Goal: Navigation & Orientation: Find specific page/section

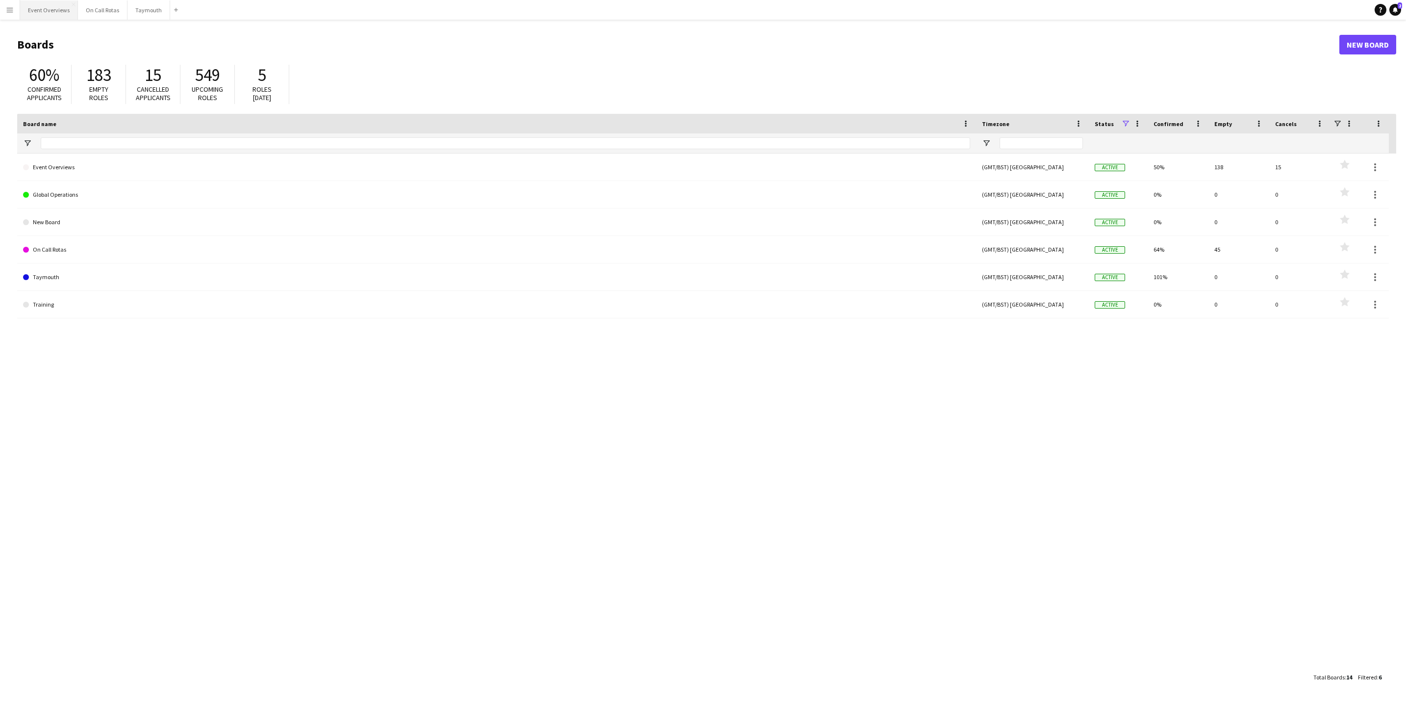
click at [37, 17] on button "Event Overviews Close" at bounding box center [49, 9] width 58 height 19
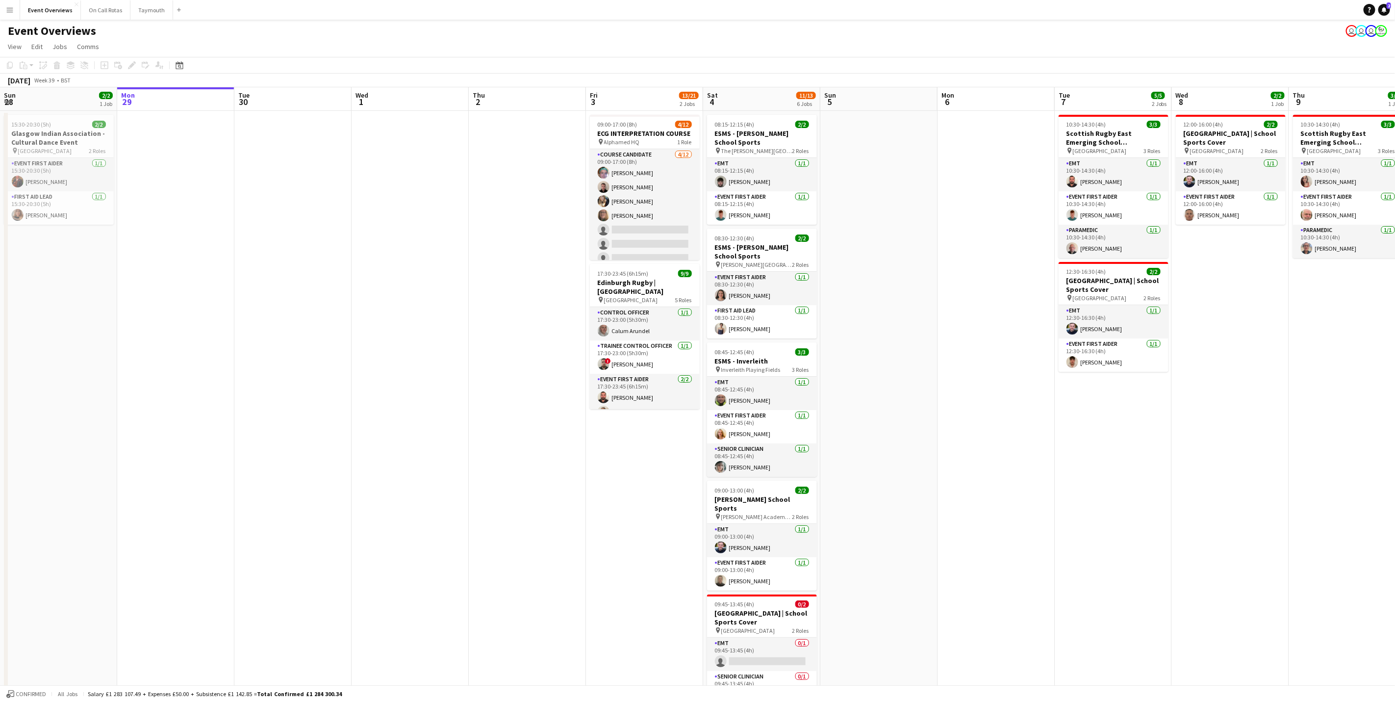
scroll to position [0, 294]
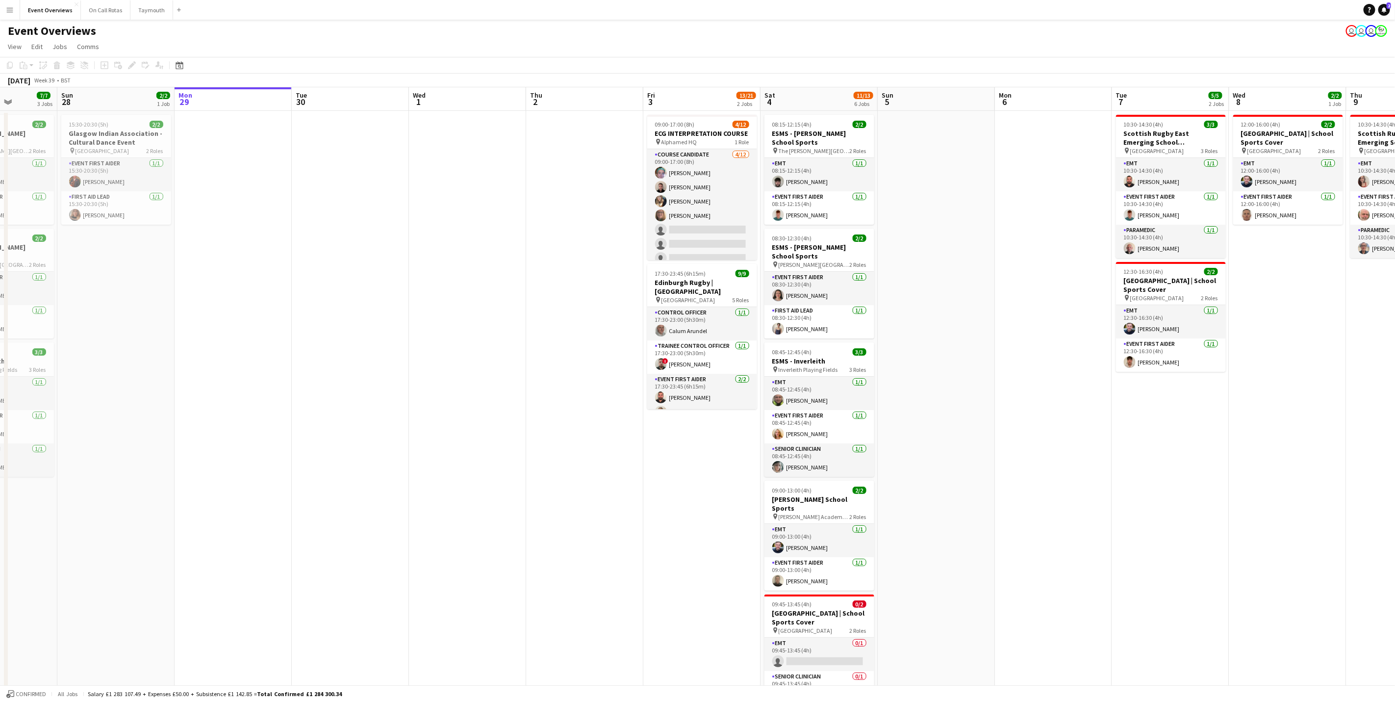
drag, startPoint x: 421, startPoint y: 330, endPoint x: 476, endPoint y: 320, distance: 55.4
click at [476, 320] on app-calendar-viewport "Thu 25 Fri 26 Sat 27 7/7 3 Jobs Sun 28 2/2 1 Job Mon 29 Tue 30 Wed 1 Thu 2 Fri …" at bounding box center [697, 464] width 1395 height 754
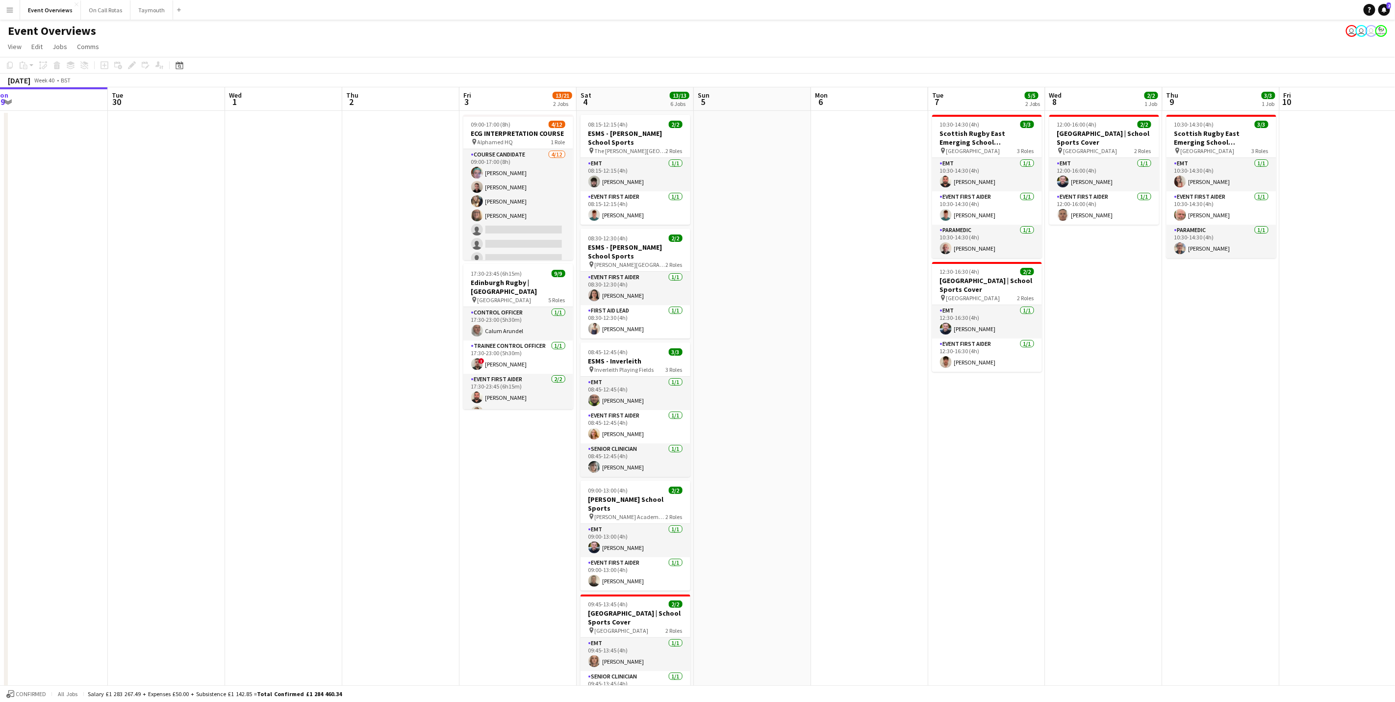
scroll to position [0, 370]
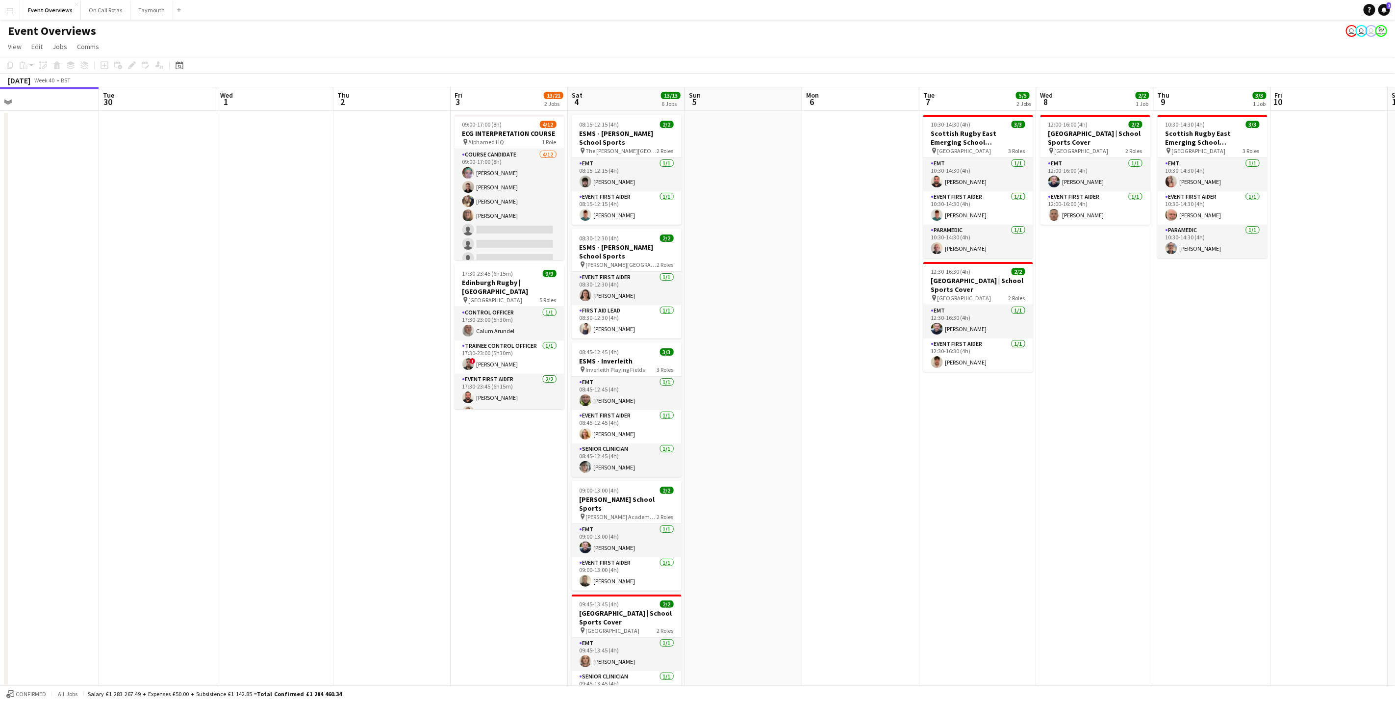
drag, startPoint x: 955, startPoint y: 444, endPoint x: 762, endPoint y: 453, distance: 192.9
click at [762, 453] on app-calendar-viewport "Fri 26 Sat 27 7/7 3 Jobs Sun 28 2/2 1 Job Mon 29 Tue 30 Wed 1 Thu 2 Fri 3 13/21…" at bounding box center [697, 464] width 1395 height 754
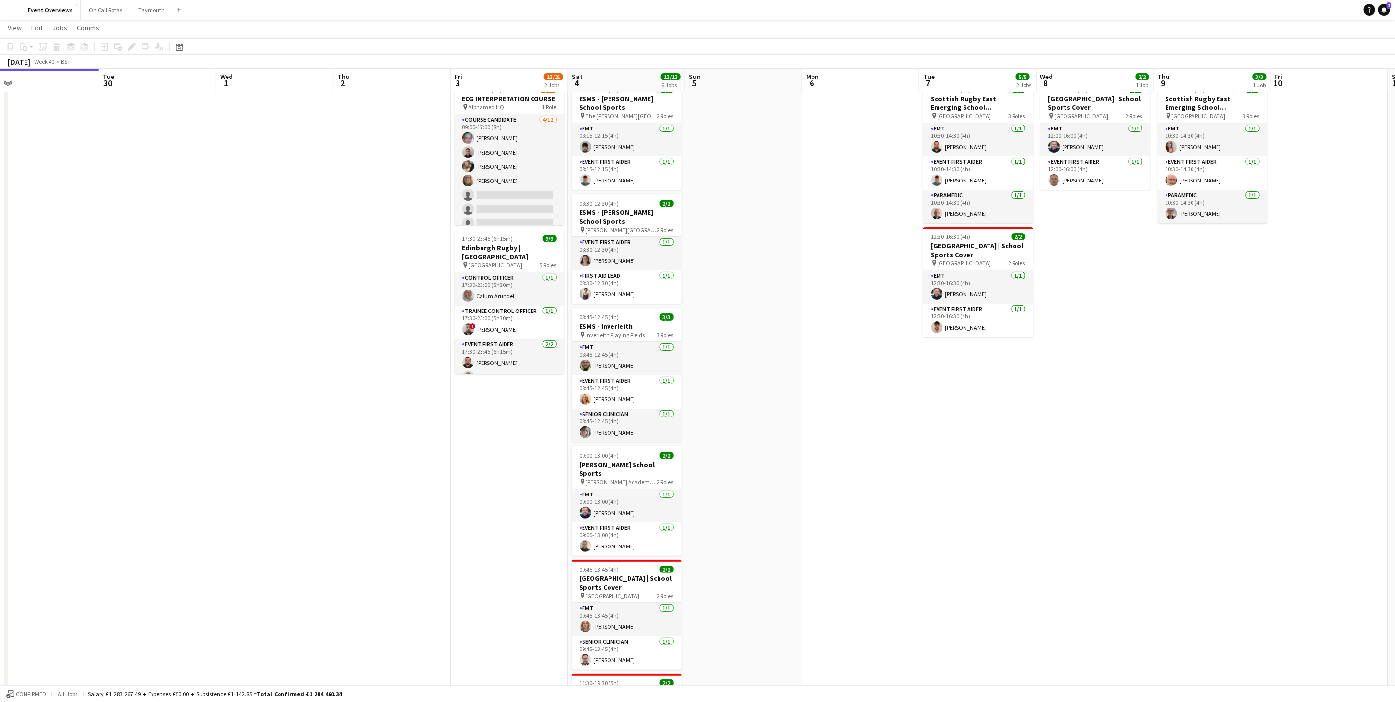
scroll to position [0, 0]
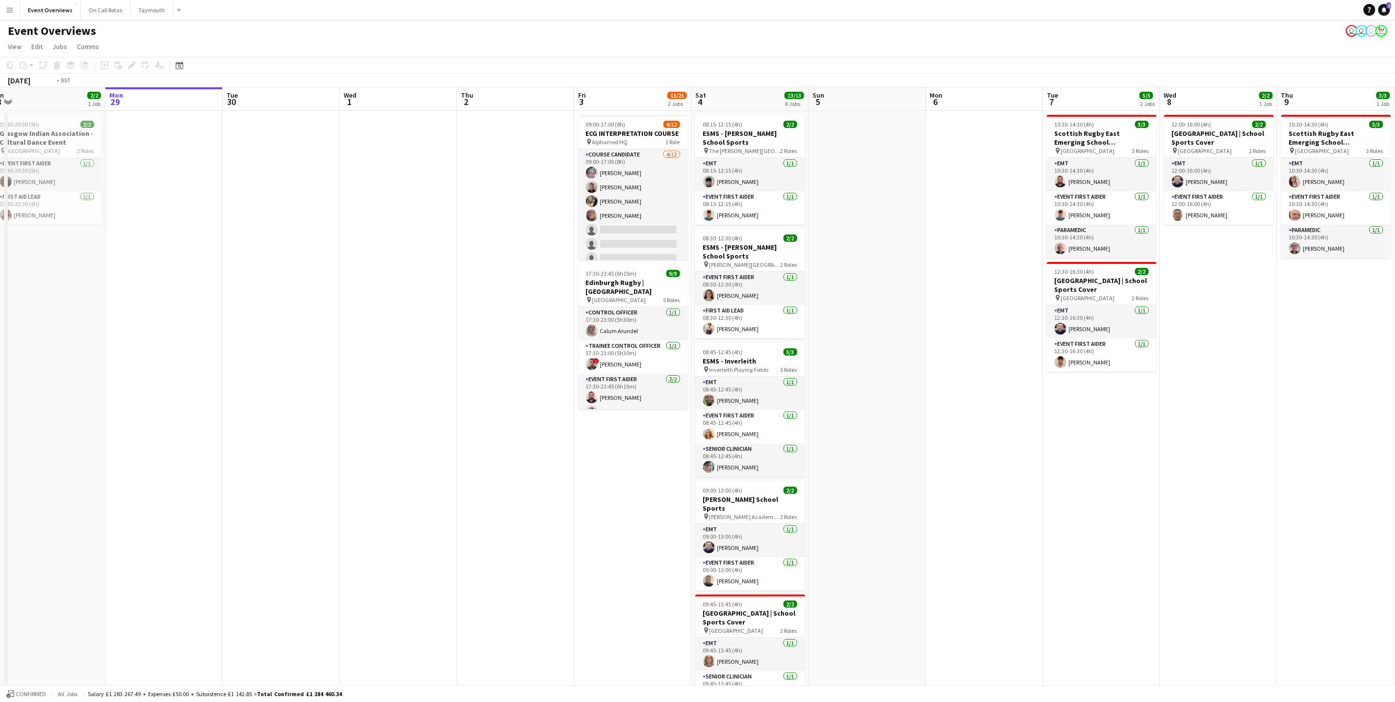
drag, startPoint x: 494, startPoint y: 402, endPoint x: 735, endPoint y: 353, distance: 246.0
click at [735, 353] on app-calendar-viewport "Fri 26 Sat 27 7/7 3 Jobs Sun 28 2/2 1 Job Mon 29 Tue 30 Wed 1 Thu 2 Fri 3 13/21…" at bounding box center [697, 464] width 1395 height 754
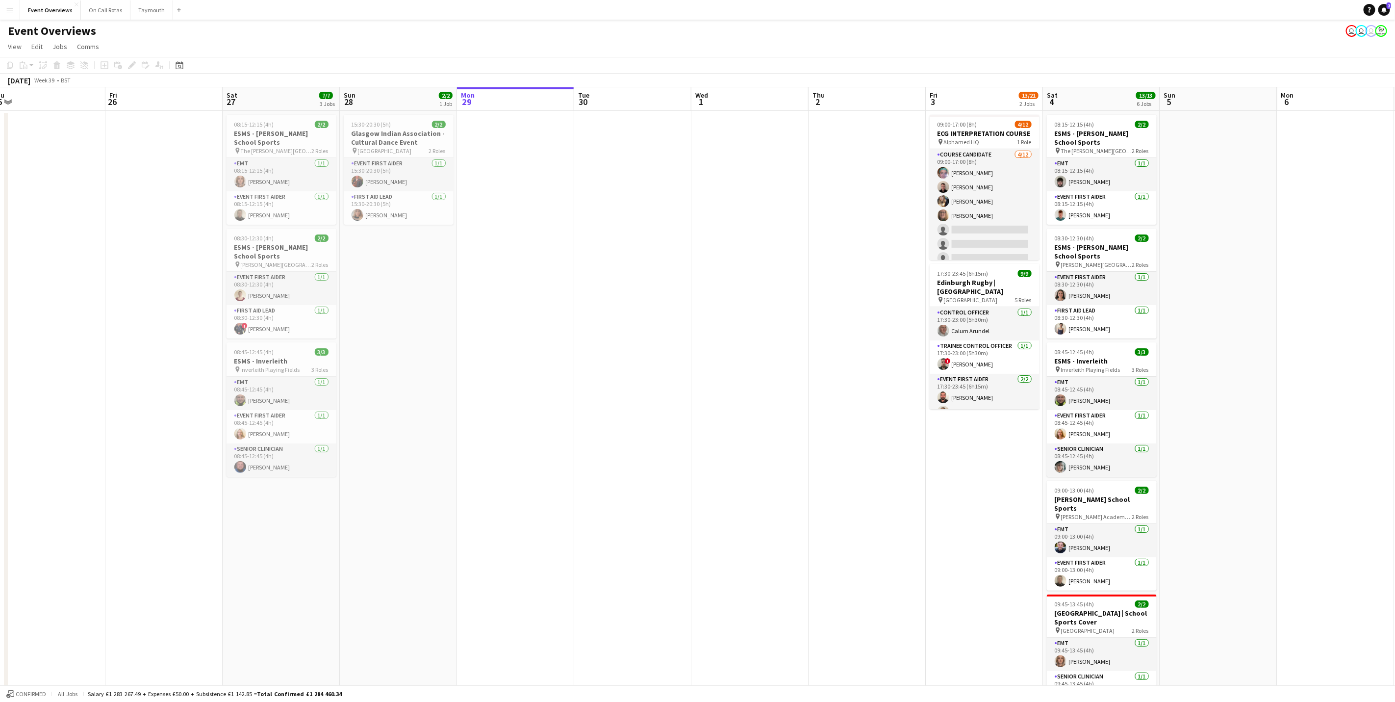
scroll to position [0, 231]
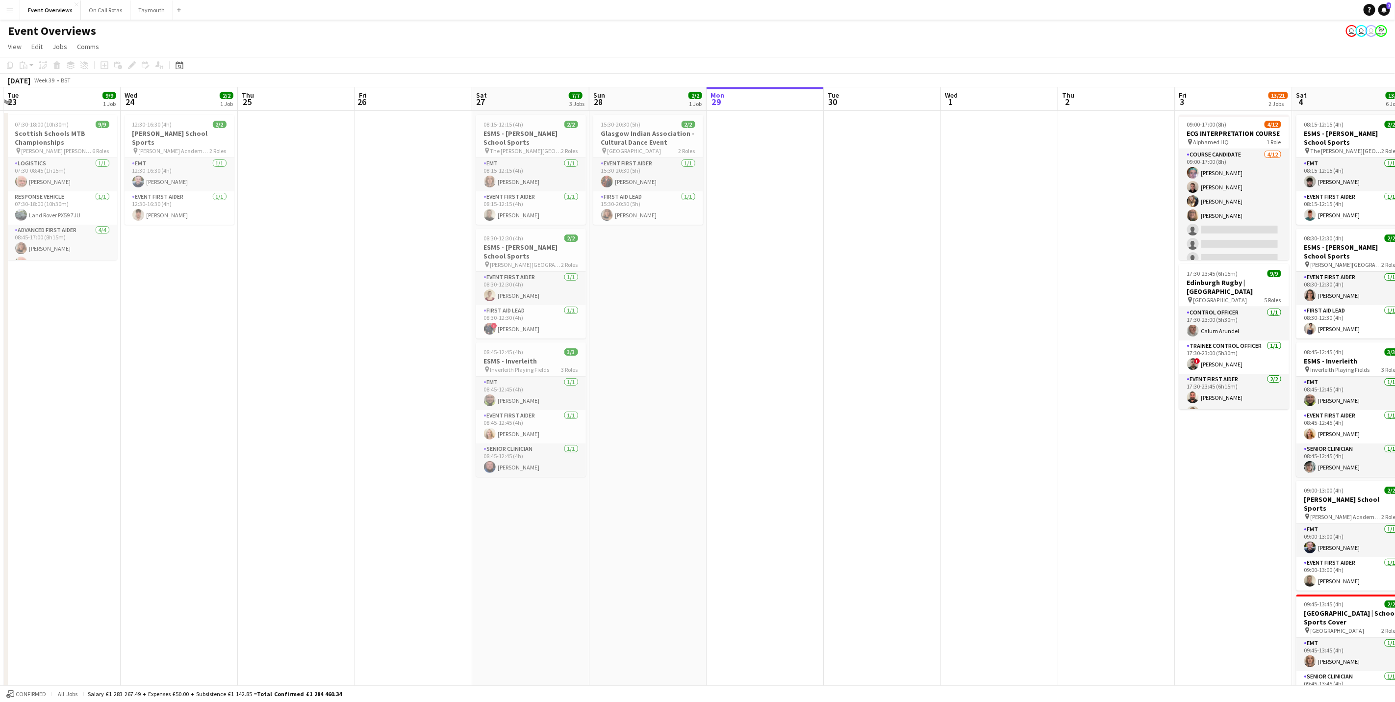
click at [871, 355] on app-calendar-viewport "Sun 21 17/17 1 Job Mon 22 Tue 23 9/9 1 Job Wed 24 2/2 1 Job Thu 25 Fri 26 Sat 2…" at bounding box center [697, 464] width 1395 height 754
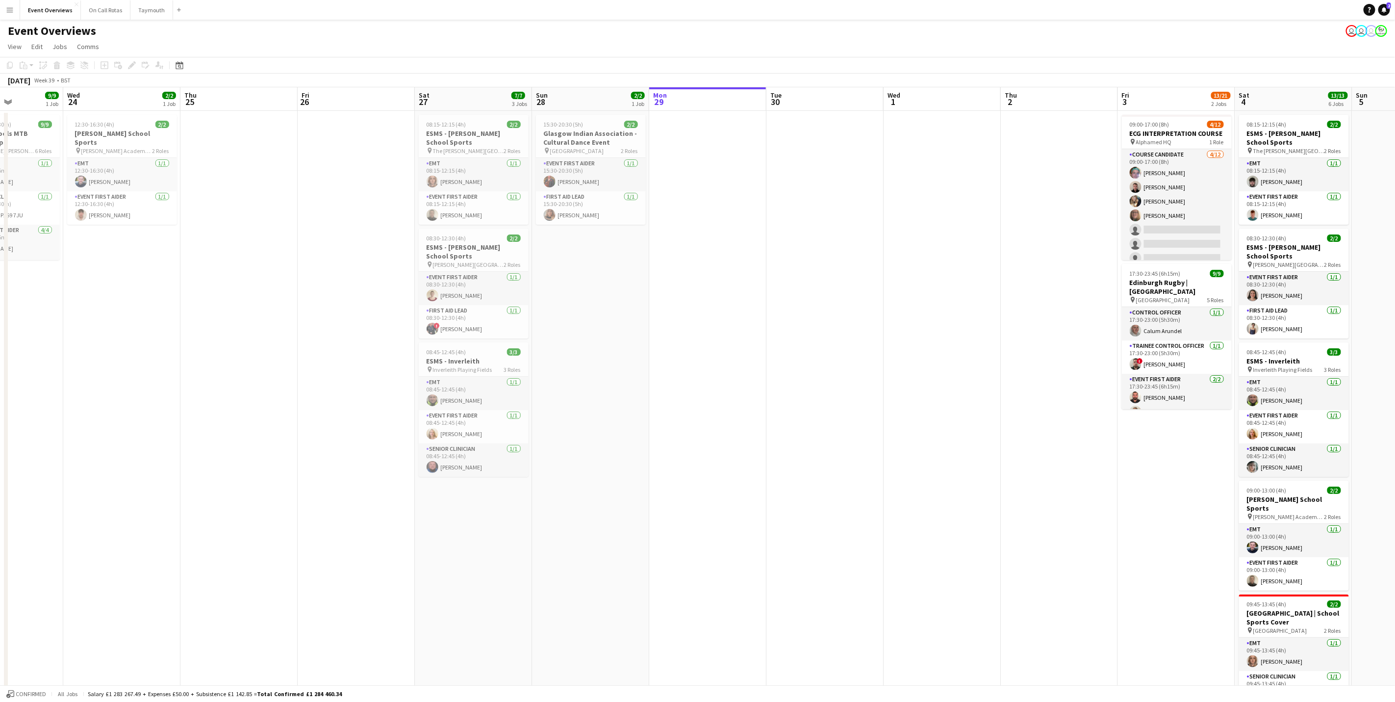
drag, startPoint x: 1164, startPoint y: 521, endPoint x: 873, endPoint y: 554, distance: 293.2
click at [873, 554] on app-calendar-viewport "Sun 21 17/17 1 Job Mon 22 Tue 23 9/9 1 Job Wed 24 2/2 1 Job Thu 25 Fri 26 Sat 2…" at bounding box center [697, 464] width 1395 height 754
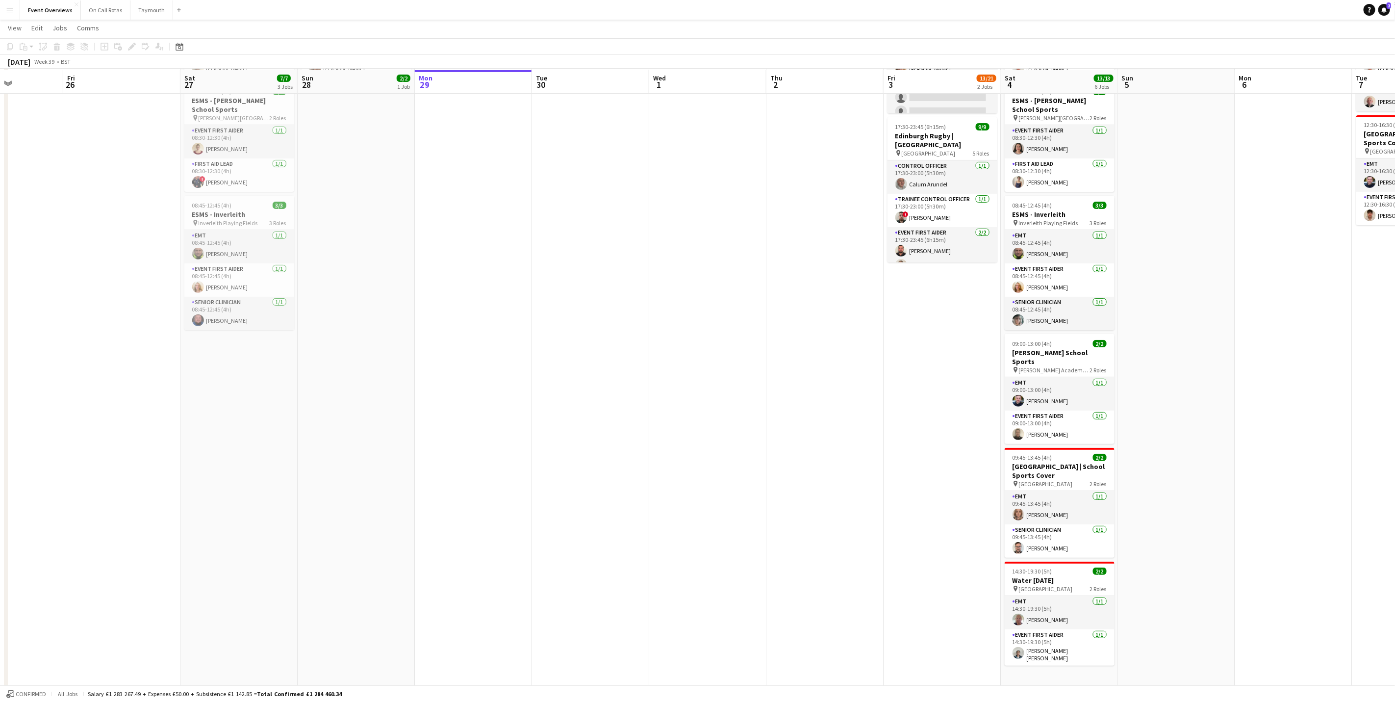
scroll to position [147, 0]
click at [1056, 609] on app-card-role "EMT [DATE] 14:30-19:30 (5h) [PERSON_NAME]" at bounding box center [1060, 610] width 110 height 33
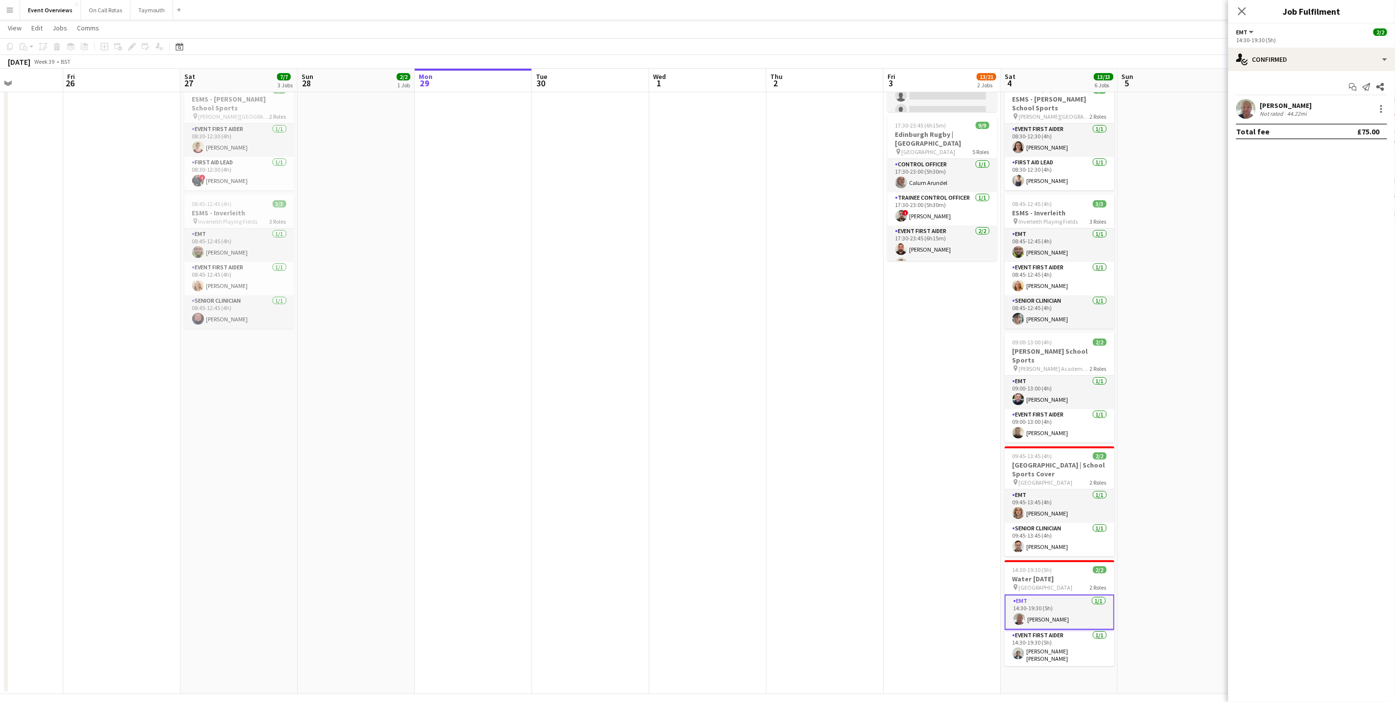
click at [1277, 118] on div "[PERSON_NAME] Not rated 44.22mi" at bounding box center [1311, 109] width 167 height 20
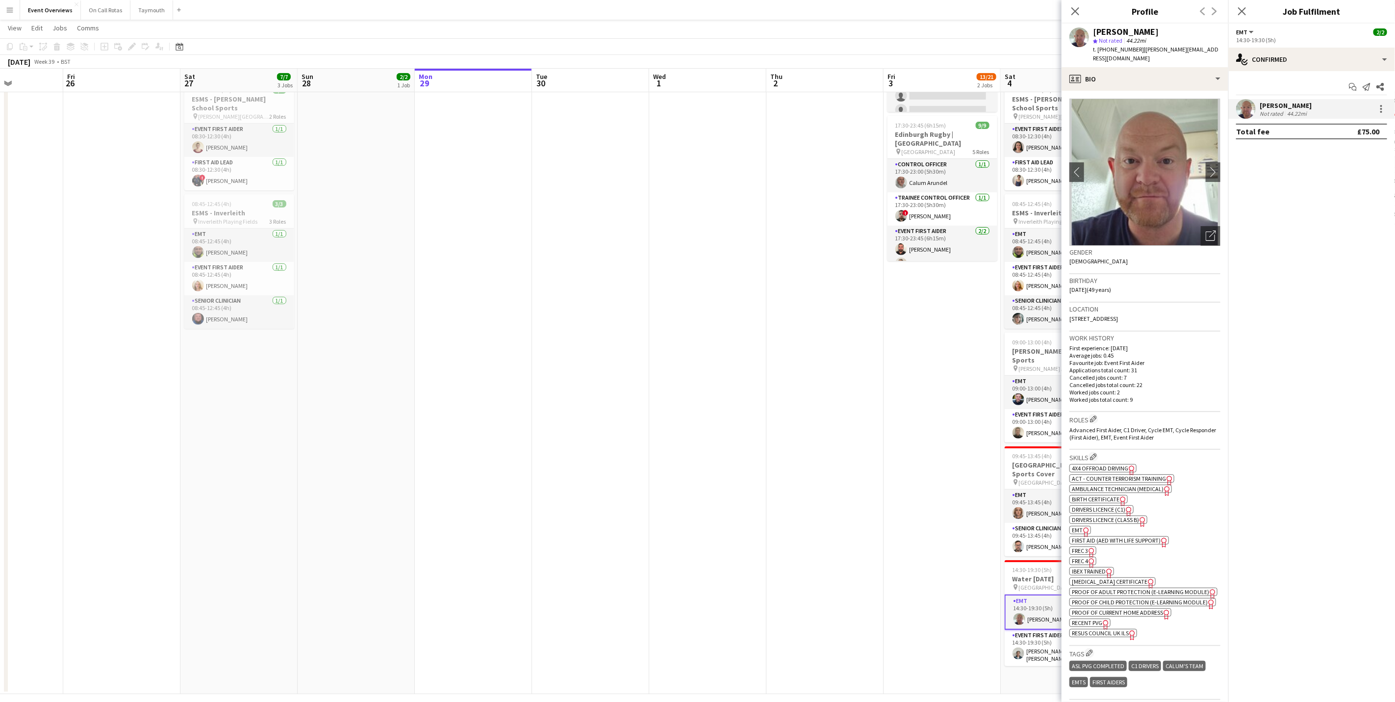
click at [1241, 27] on div "EMT All roles EMT" at bounding box center [1245, 31] width 19 height 9
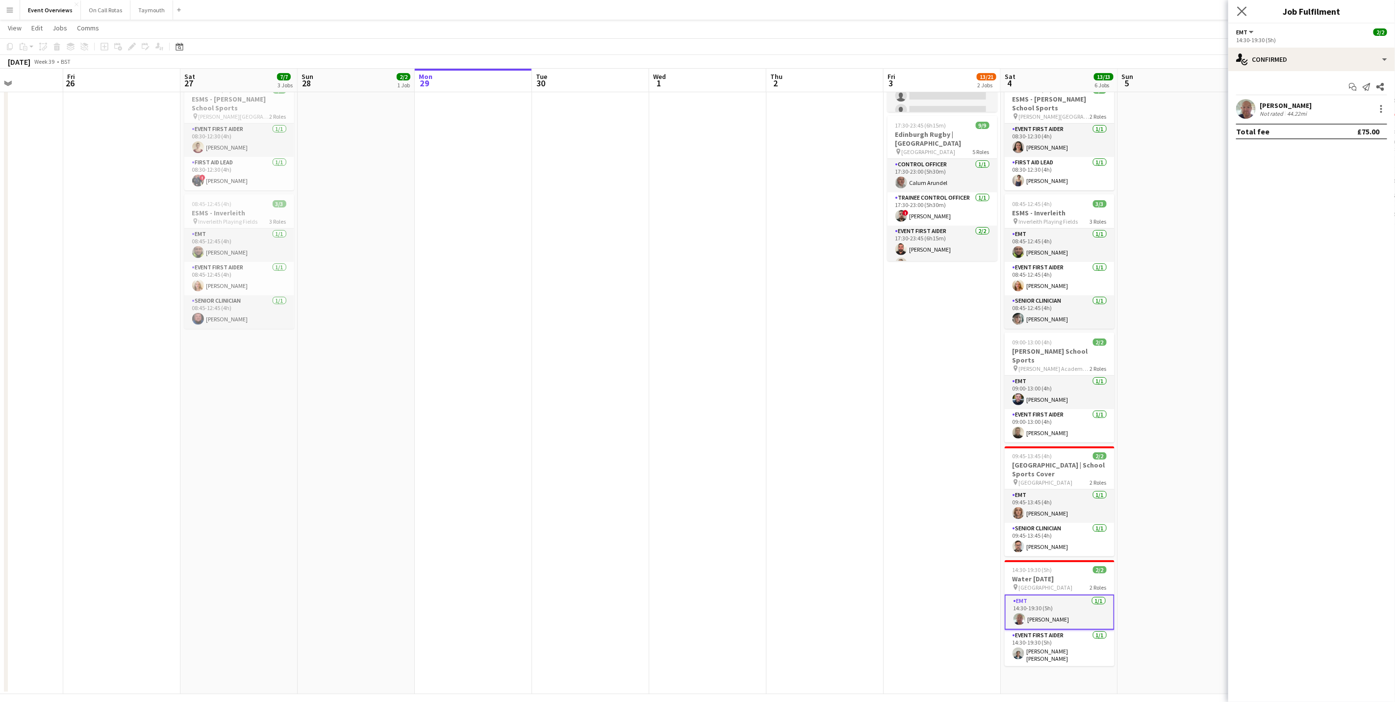
click at [1240, 17] on app-icon "Close pop-in" at bounding box center [1242, 11] width 14 height 14
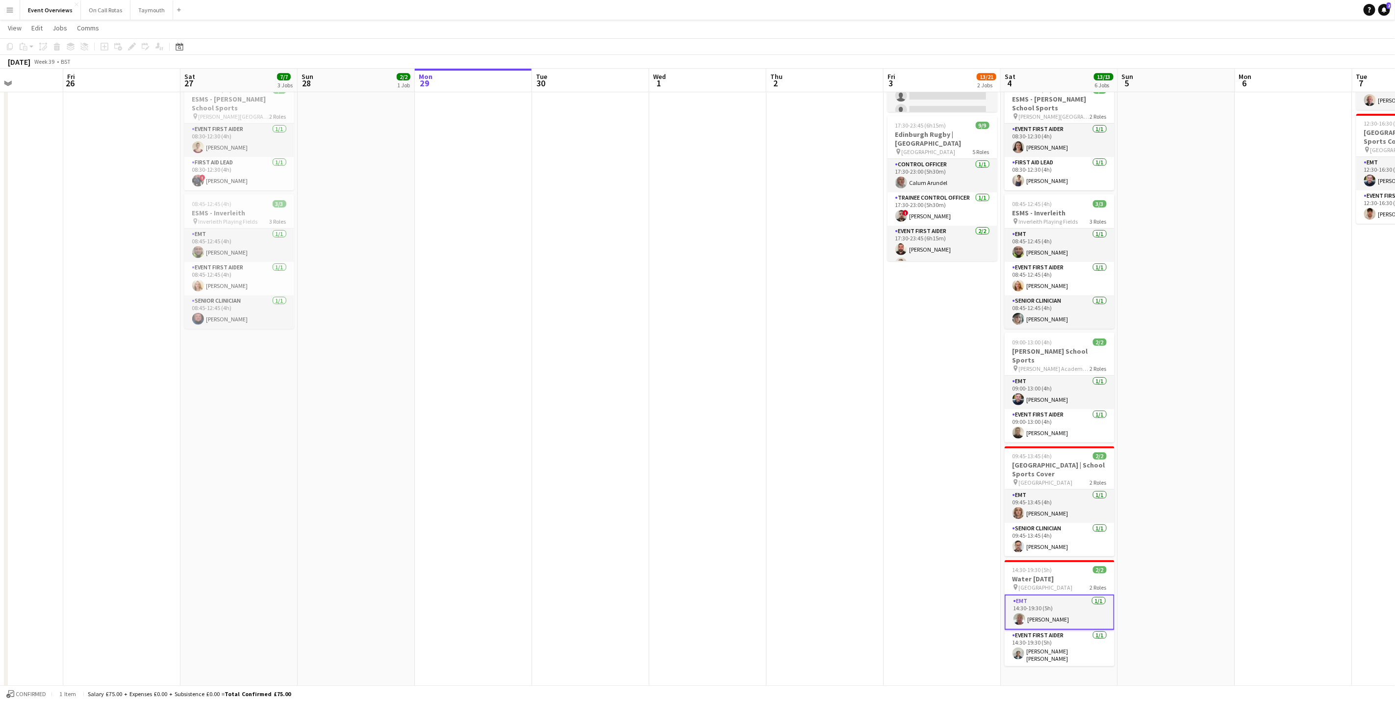
click at [1130, 561] on app-date-cell at bounding box center [1176, 328] width 117 height 731
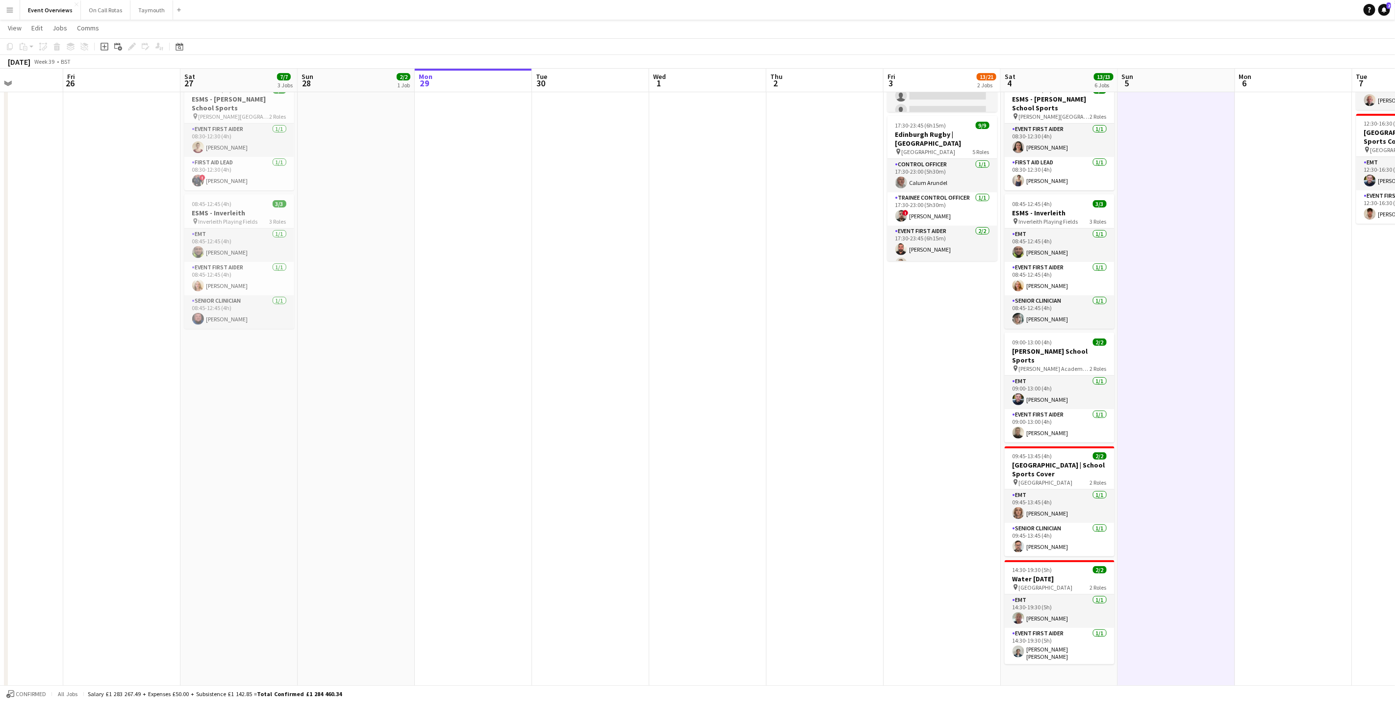
scroll to position [0, 374]
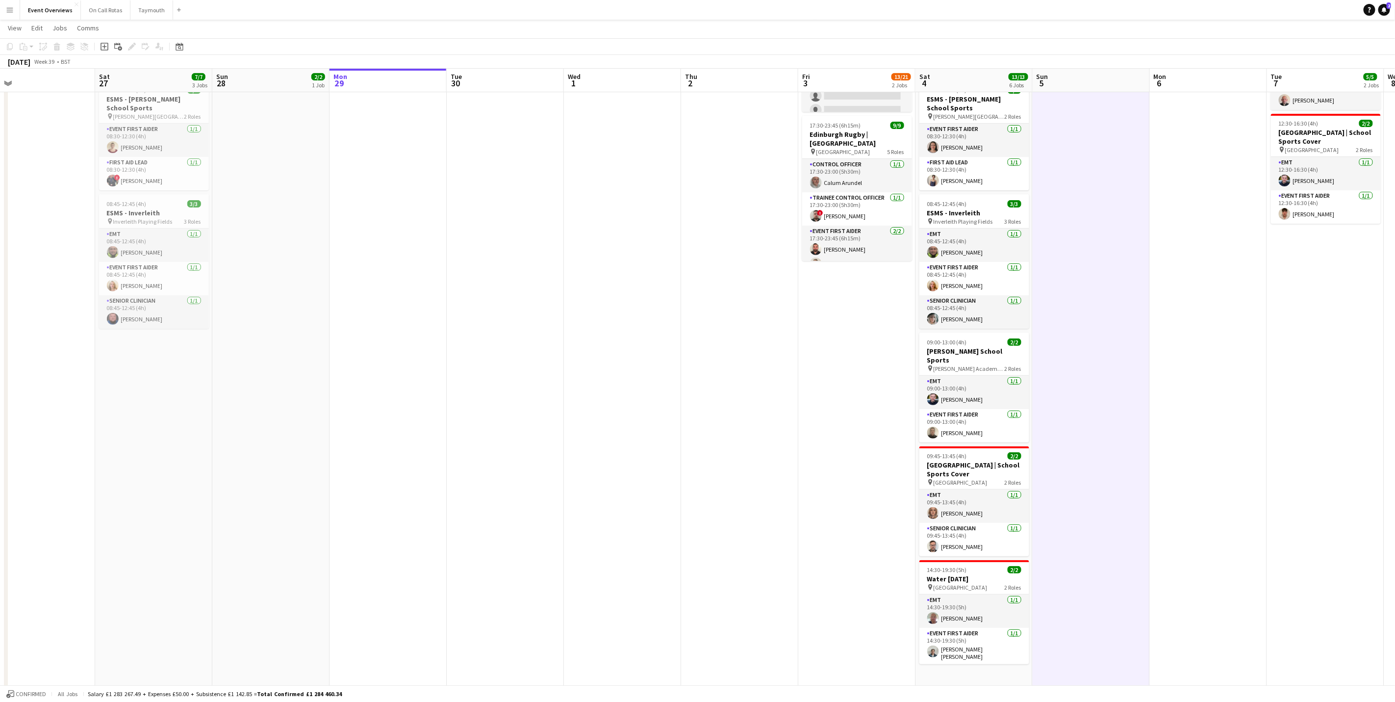
drag, startPoint x: 1188, startPoint y: 457, endPoint x: 1103, endPoint y: 515, distance: 102.8
click at [1103, 515] on app-calendar-viewport "Tue 23 9/9 1 Job Wed 24 2/2 1 Job Thu 25 Fri 26 Sat 27 7/7 3 Jobs Sun 28 2/2 1 …" at bounding box center [697, 292] width 1395 height 803
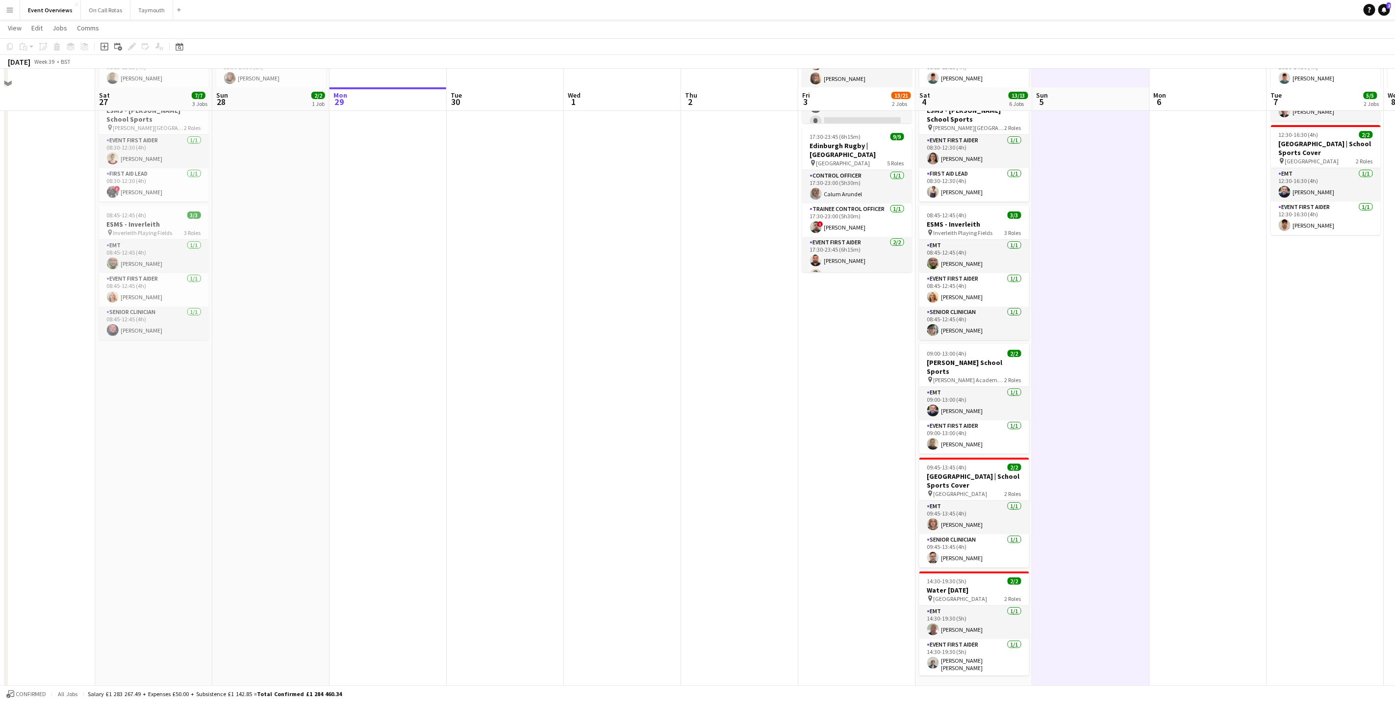
scroll to position [82, 0]
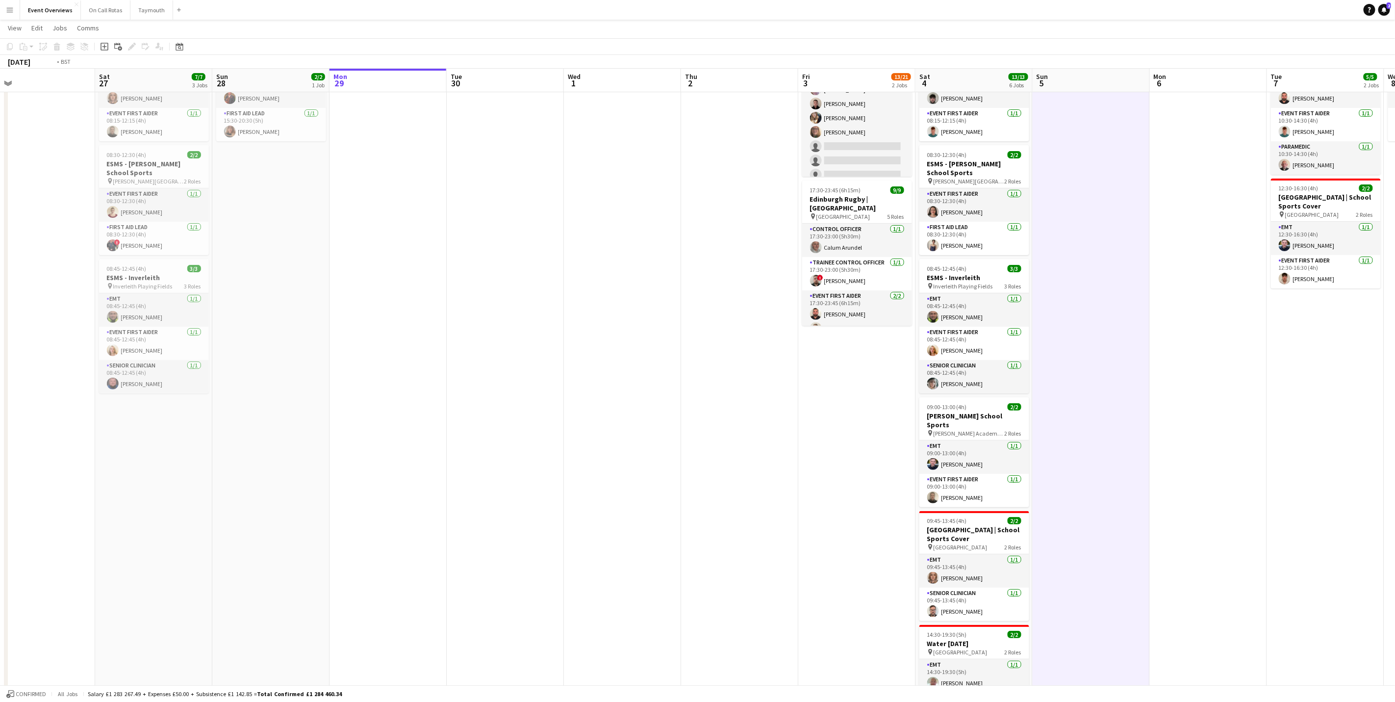
drag, startPoint x: 730, startPoint y: 461, endPoint x: 875, endPoint y: 457, distance: 145.2
click at [1136, 456] on app-calendar-viewport "Tue 23 9/9 1 Job Wed 24 2/2 1 Job Thu 25 Fri 26 Sat 27 7/7 3 Jobs Sun 28 2/2 1 …" at bounding box center [697, 357] width 1395 height 803
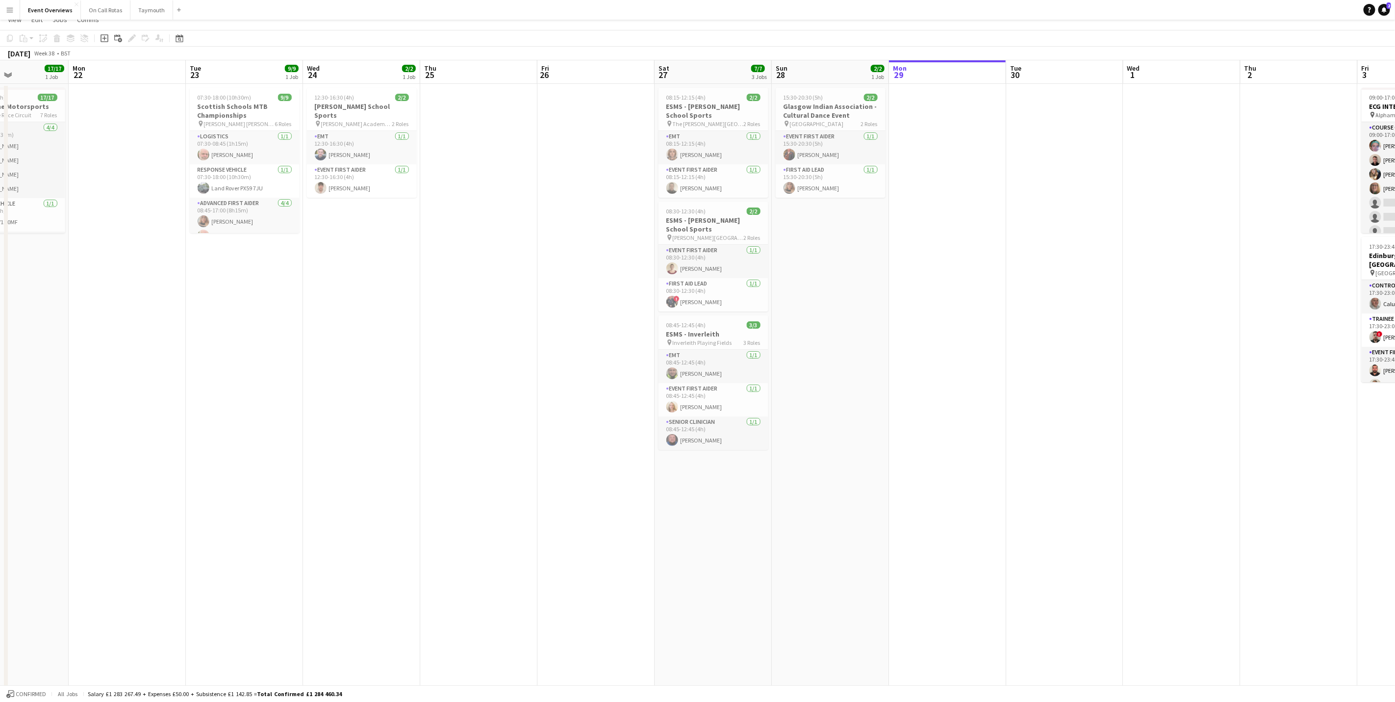
scroll to position [0, 0]
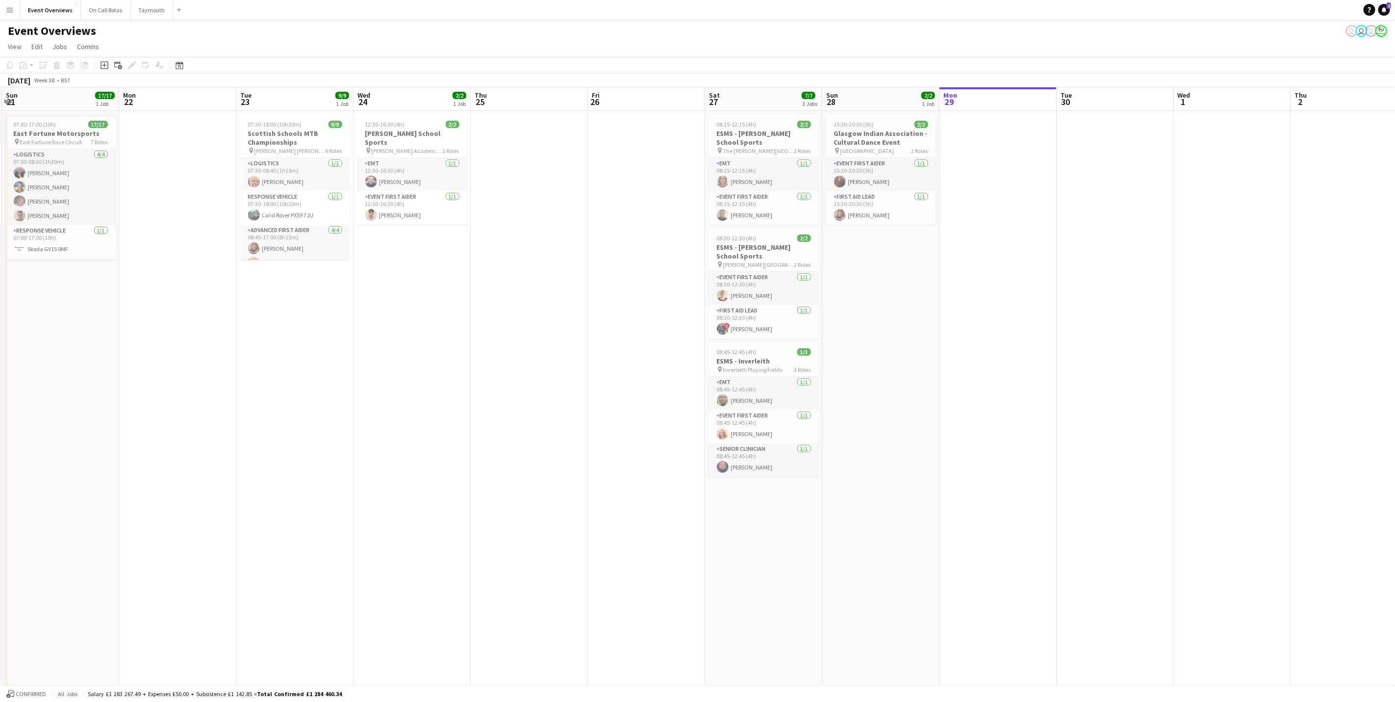
drag, startPoint x: 762, startPoint y: 325, endPoint x: 869, endPoint y: 320, distance: 107.5
click at [871, 320] on app-calendar-viewport "Fri 19 9/9 2 Jobs Sat 20 30/30 4 Jobs Sun 21 17/17 1 Job Mon 22 Tue 23 9/9 1 Jo…" at bounding box center [697, 464] width 1395 height 754
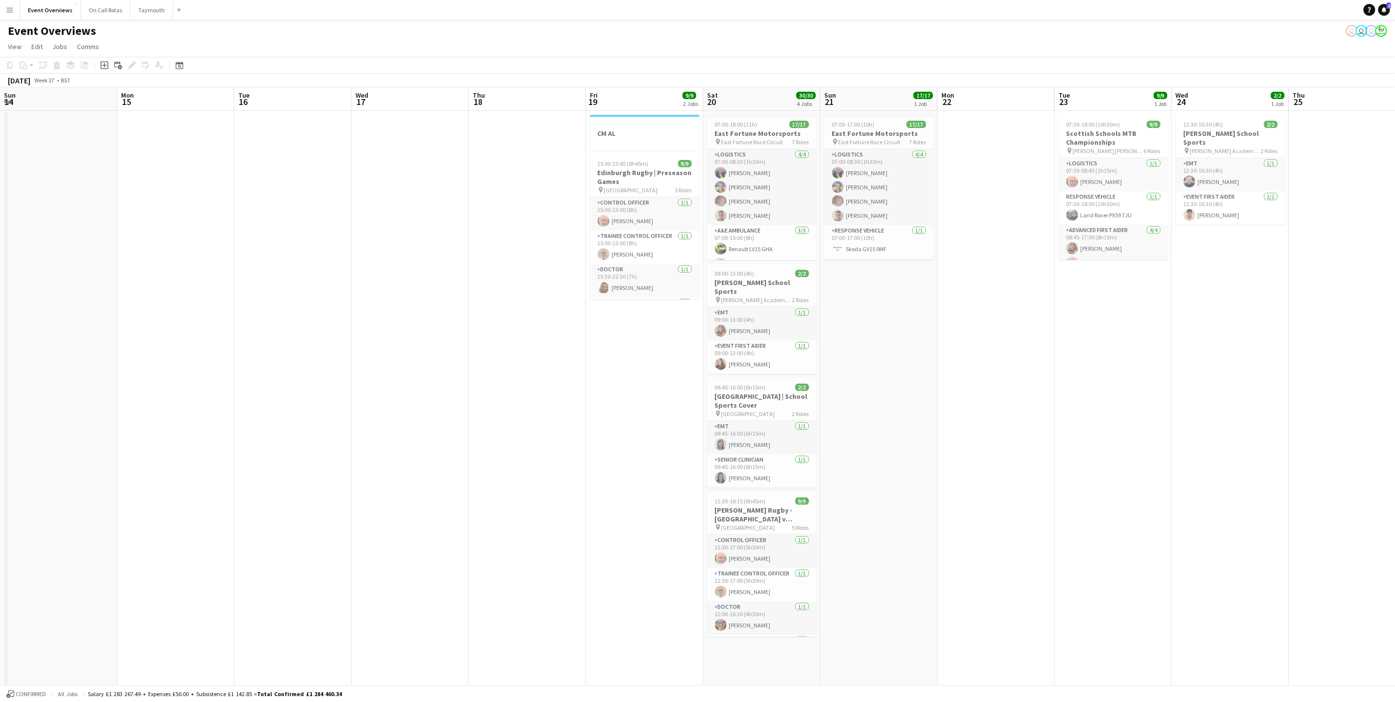
scroll to position [0, 347]
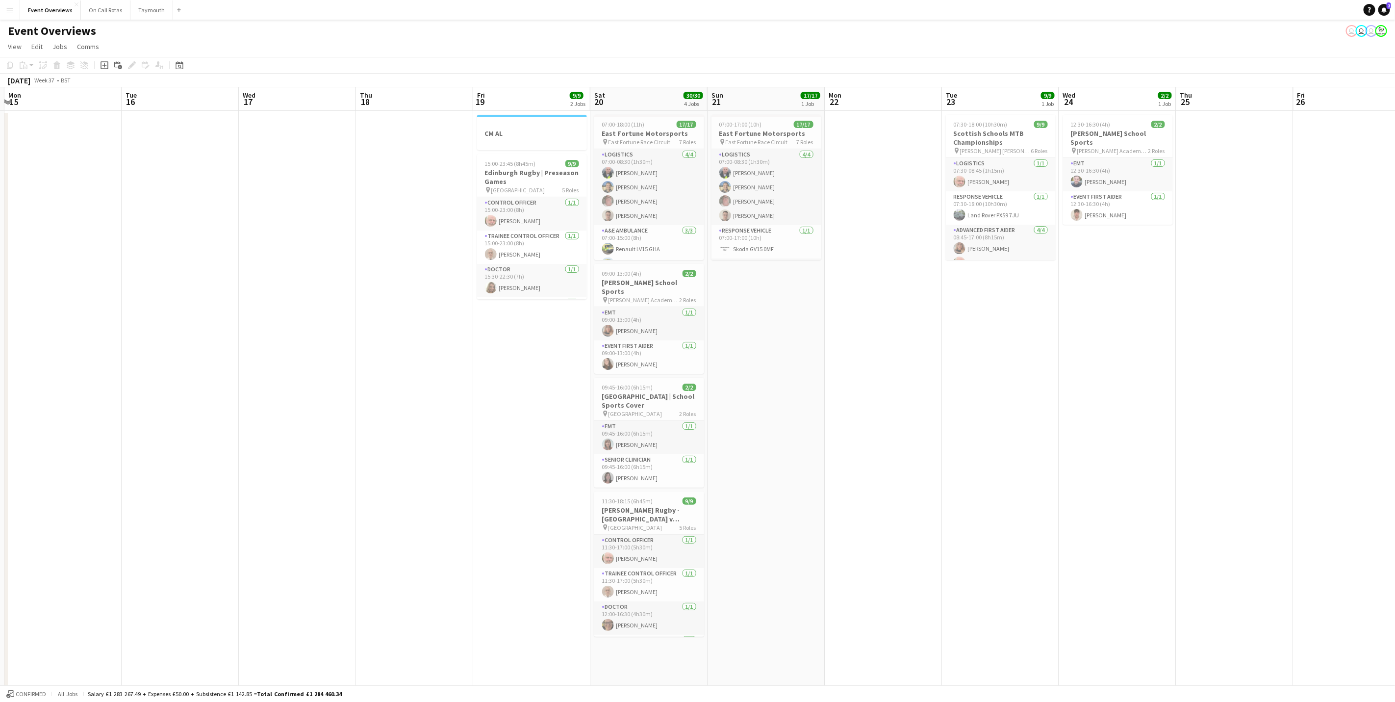
drag, startPoint x: 840, startPoint y: 360, endPoint x: 871, endPoint y: 371, distance: 32.7
click at [889, 354] on app-calendar-viewport "Fri 12 Sat 13 Sun 14 Mon 15 Tue 16 Wed 17 Thu 18 Fri 19 9/9 2 Jobs Sat 20 30/30…" at bounding box center [697, 464] width 1395 height 754
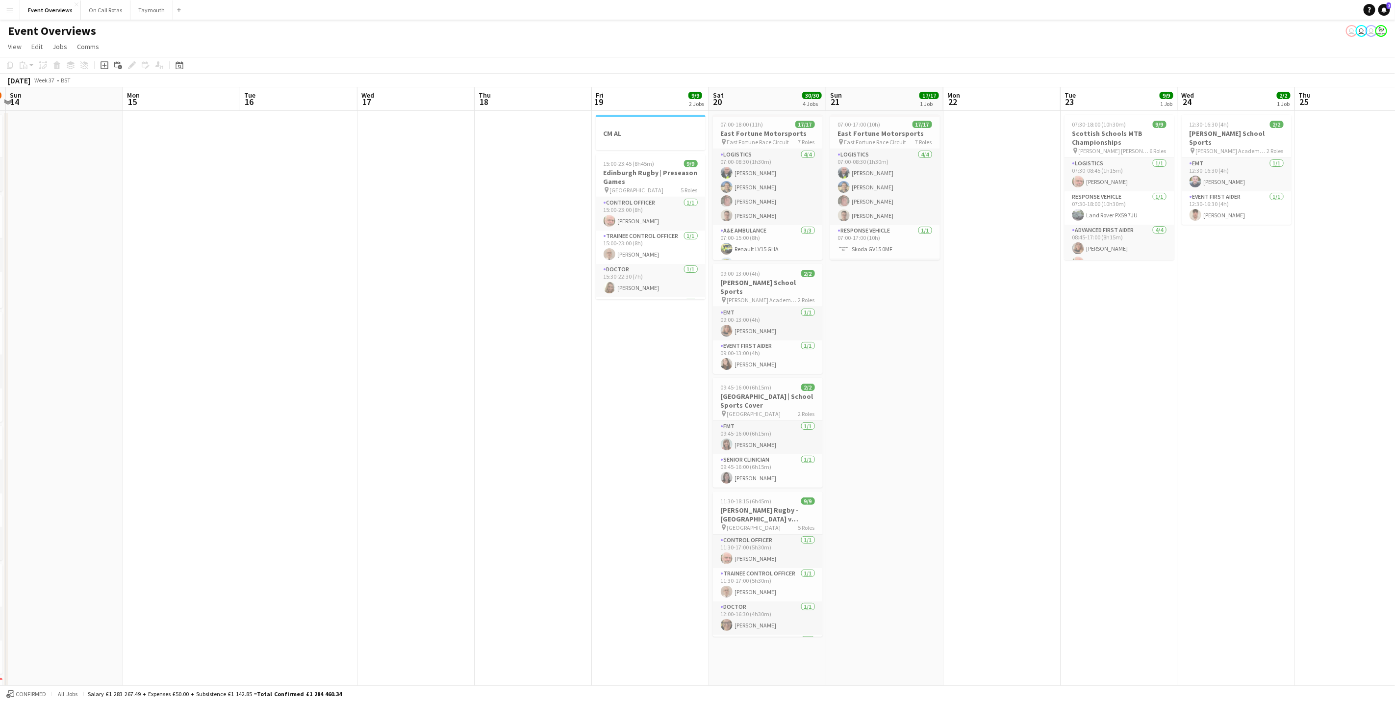
drag, startPoint x: 931, startPoint y: 462, endPoint x: 1146, endPoint y: 462, distance: 214.7
click at [1146, 462] on app-calendar-viewport "Fri 12 25/30 2 Jobs Sat 13 11/12 6 Jobs Sun 14 Mon 15 Tue 16 Wed 17 Thu 18 Fri …" at bounding box center [697, 464] width 1395 height 754
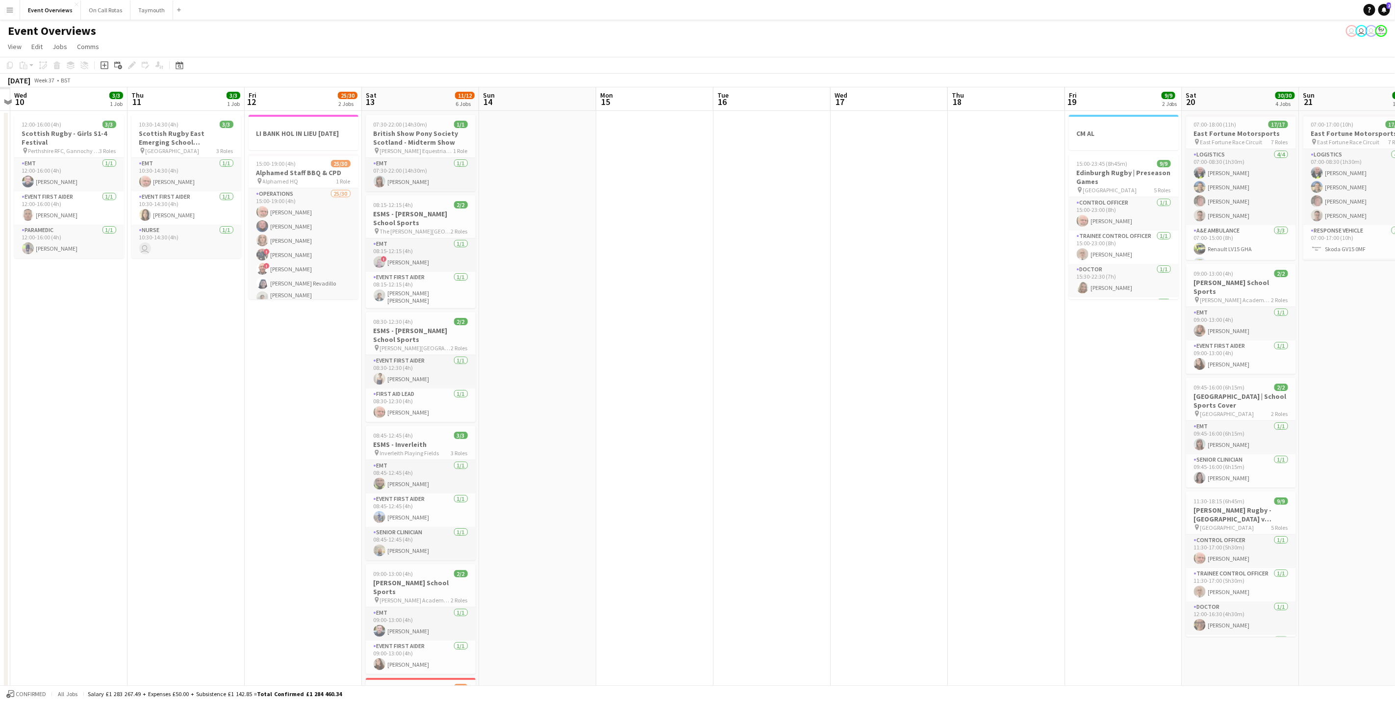
drag, startPoint x: 624, startPoint y: 378, endPoint x: 924, endPoint y: 409, distance: 301.6
click at [925, 409] on app-calendar-viewport "Mon 8 Tue 9 Wed 10 3/3 1 Job Thu 11 3/3 1 Job Fri 12 25/30 2 Jobs Sat 13 11/12 …" at bounding box center [697, 464] width 1395 height 754
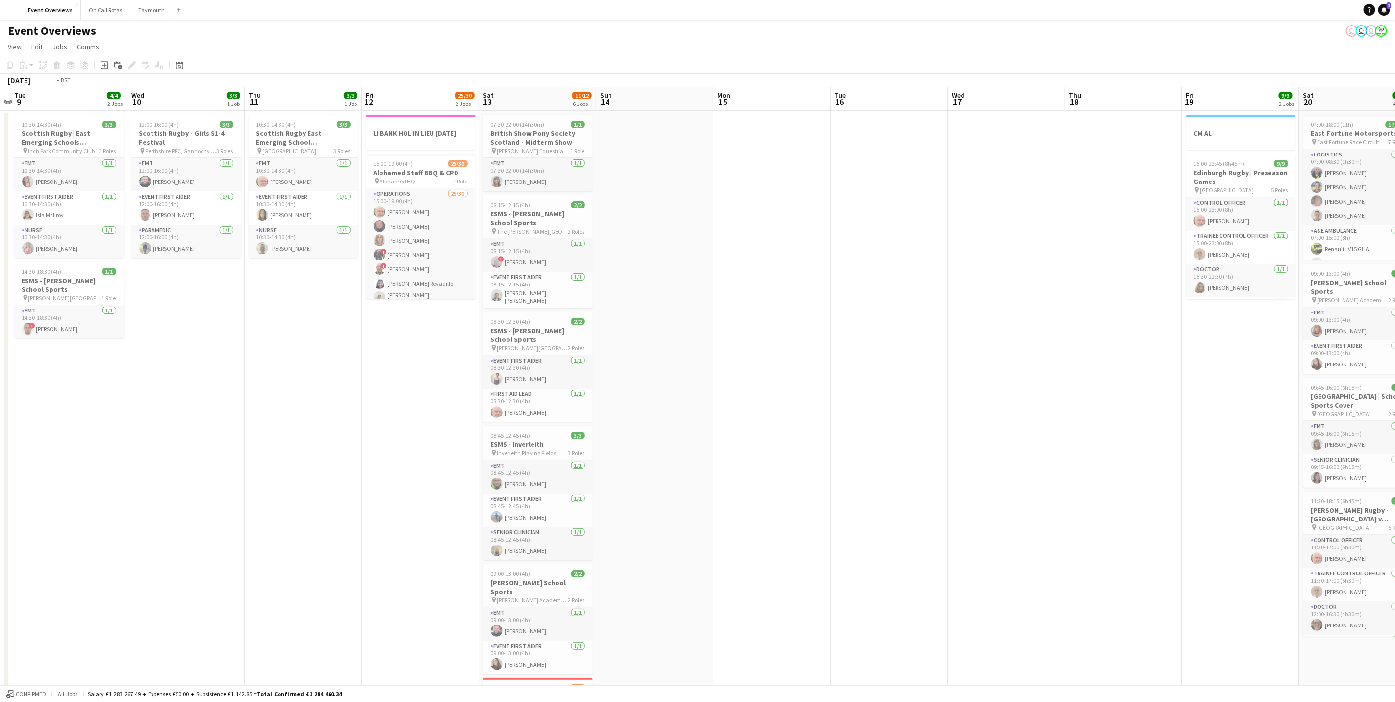
scroll to position [0, 293]
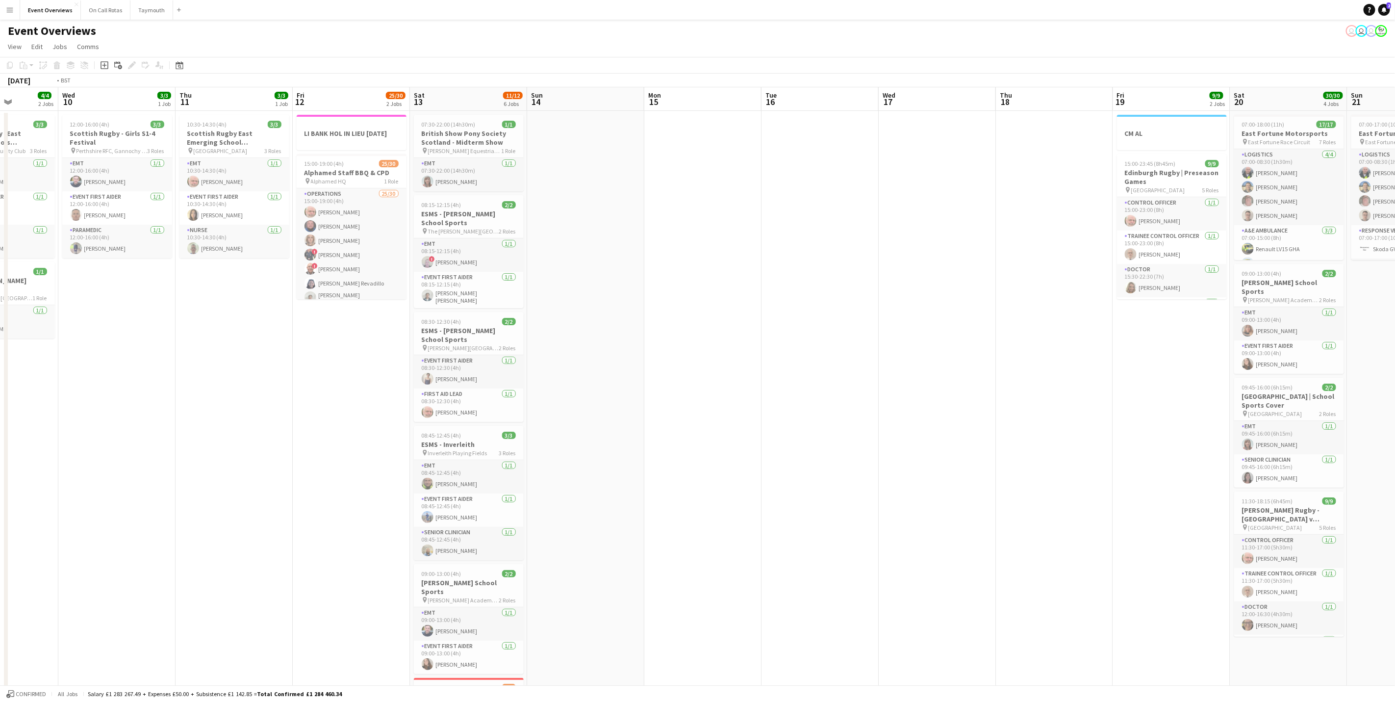
drag, startPoint x: 782, startPoint y: 478, endPoint x: 948, endPoint y: 469, distance: 165.4
click at [948, 469] on app-calendar-viewport "Sun 7 18/18 3 Jobs Mon 8 Tue 9 4/4 2 Jobs Wed 10 3/3 1 Job Thu 11 3/3 1 Job Fri…" at bounding box center [697, 464] width 1395 height 754
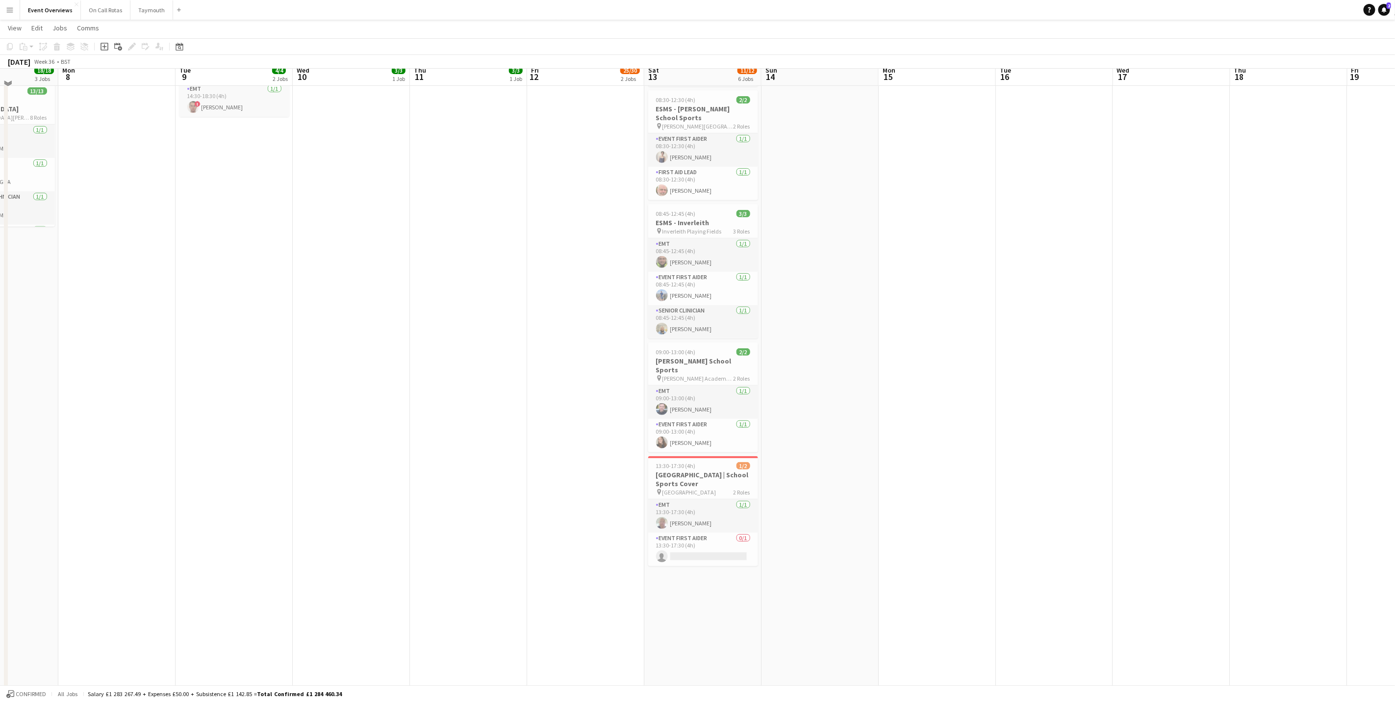
scroll to position [0, 0]
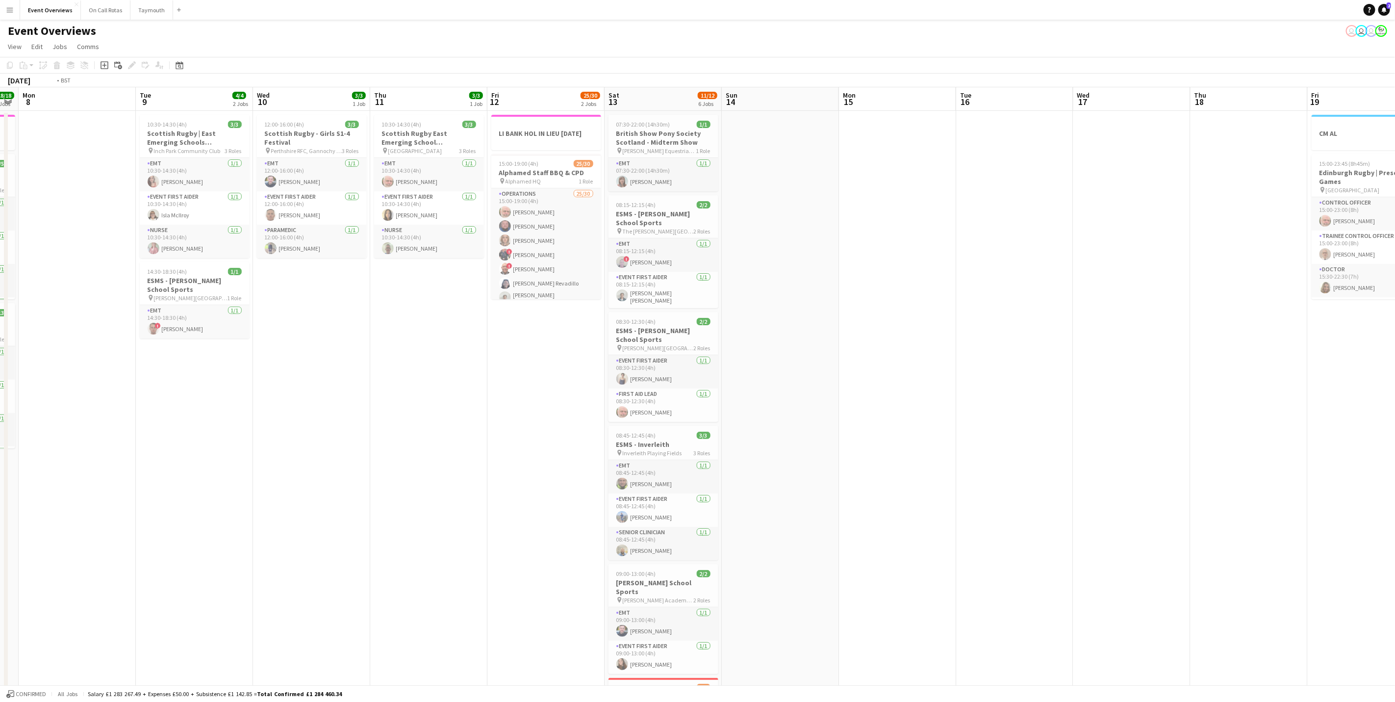
drag, startPoint x: 1263, startPoint y: 440, endPoint x: 828, endPoint y: 443, distance: 435.4
click at [823, 446] on app-calendar-viewport "Fri 5 13/13 3 Jobs Sat 6 22/27 7 Jobs Sun 7 18/18 3 Jobs Mon 8 Tue 9 4/4 2 Jobs…" at bounding box center [697, 518] width 1395 height 863
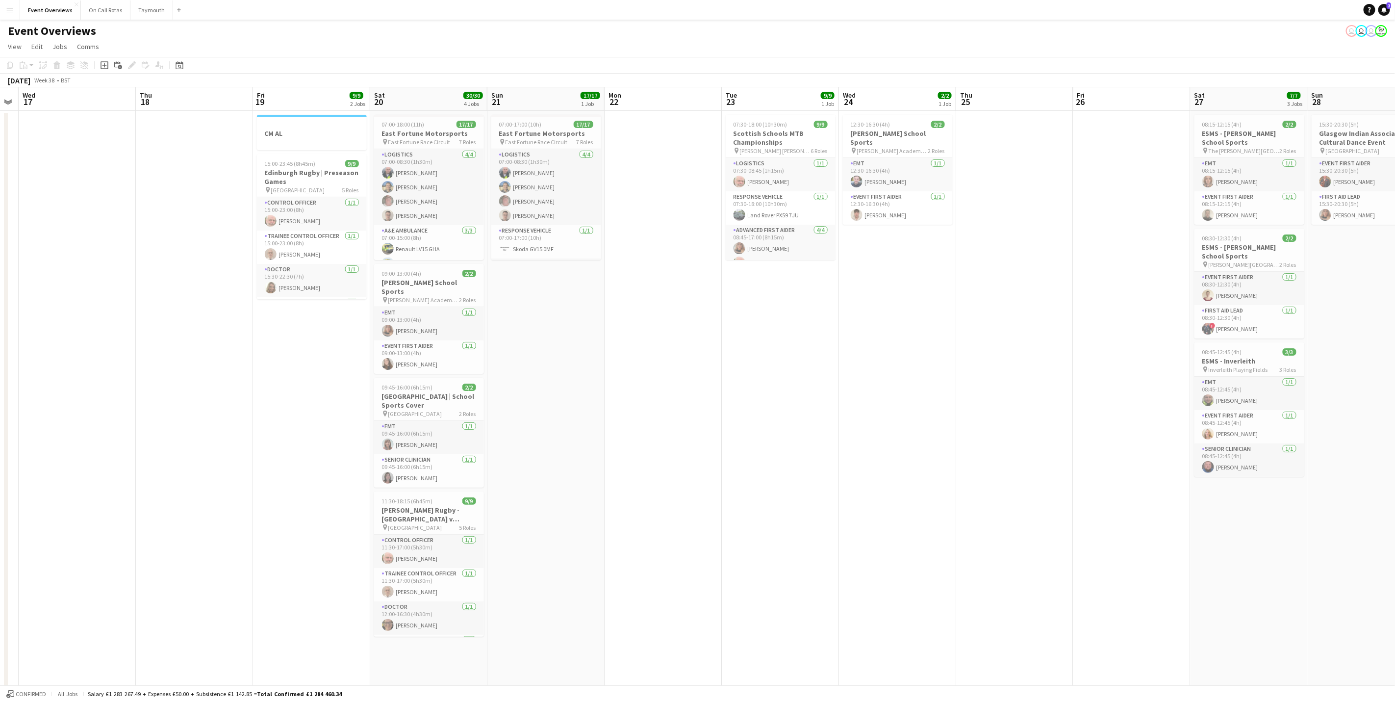
drag, startPoint x: 1068, startPoint y: 459, endPoint x: 504, endPoint y: 518, distance: 566.8
click at [504, 518] on app-calendar-viewport "Sun 14 Mon 15 Tue 16 Wed 17 Thu 18 Fri 19 9/9 2 Jobs Sat 20 30/30 4 Jobs Sun 21…" at bounding box center [697, 518] width 1395 height 863
drag, startPoint x: 981, startPoint y: 481, endPoint x: 408, endPoint y: 506, distance: 574.2
click at [408, 506] on app-calendar-viewport "Sun 14 Mon 15 Tue 16 Wed 17 Thu 18 Fri 19 9/9 2 Jobs Sat 20 30/30 4 Jobs Sun 21…" at bounding box center [697, 518] width 1395 height 863
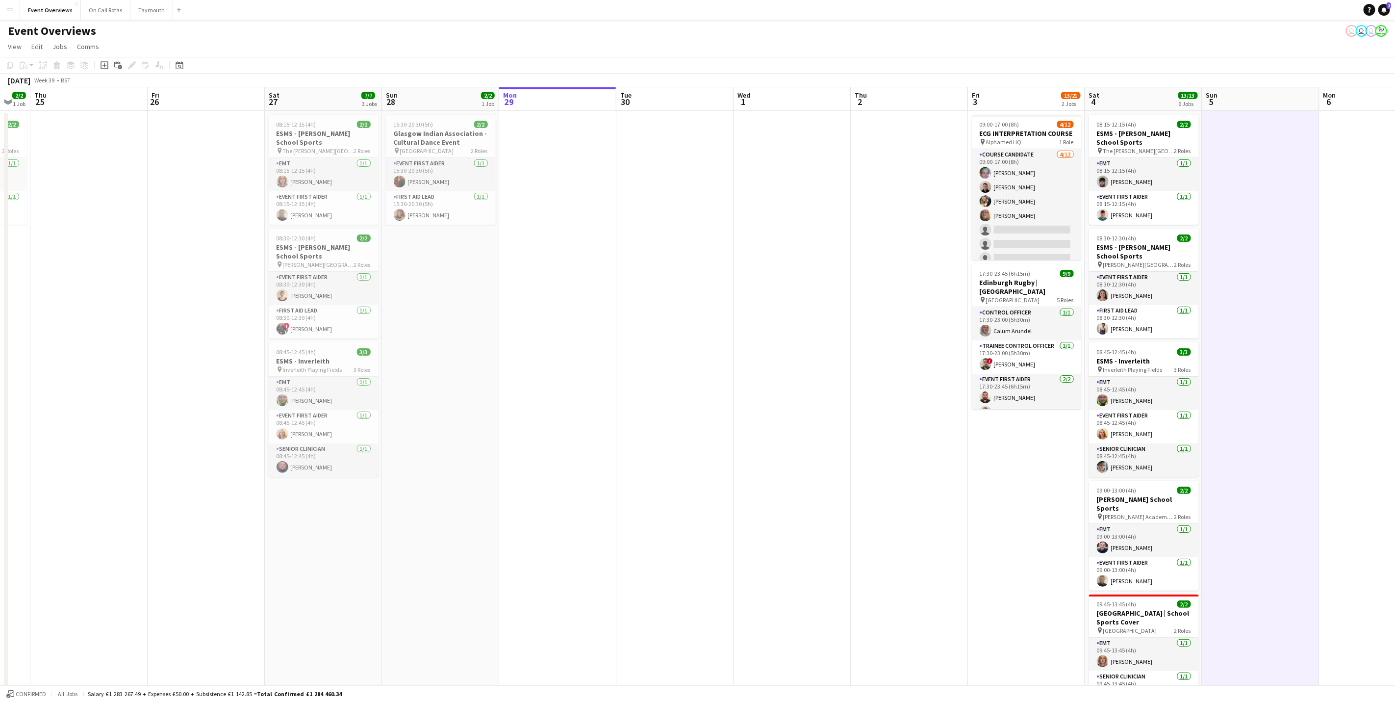
drag, startPoint x: 845, startPoint y: 451, endPoint x: 493, endPoint y: 483, distance: 353.0
click at [493, 483] on app-calendar-viewport "Mon 22 Tue 23 9/9 1 Job Wed 24 2/2 1 Job Thu 25 Fri 26 Sat 27 7/7 3 Jobs Sun 28…" at bounding box center [697, 518] width 1395 height 863
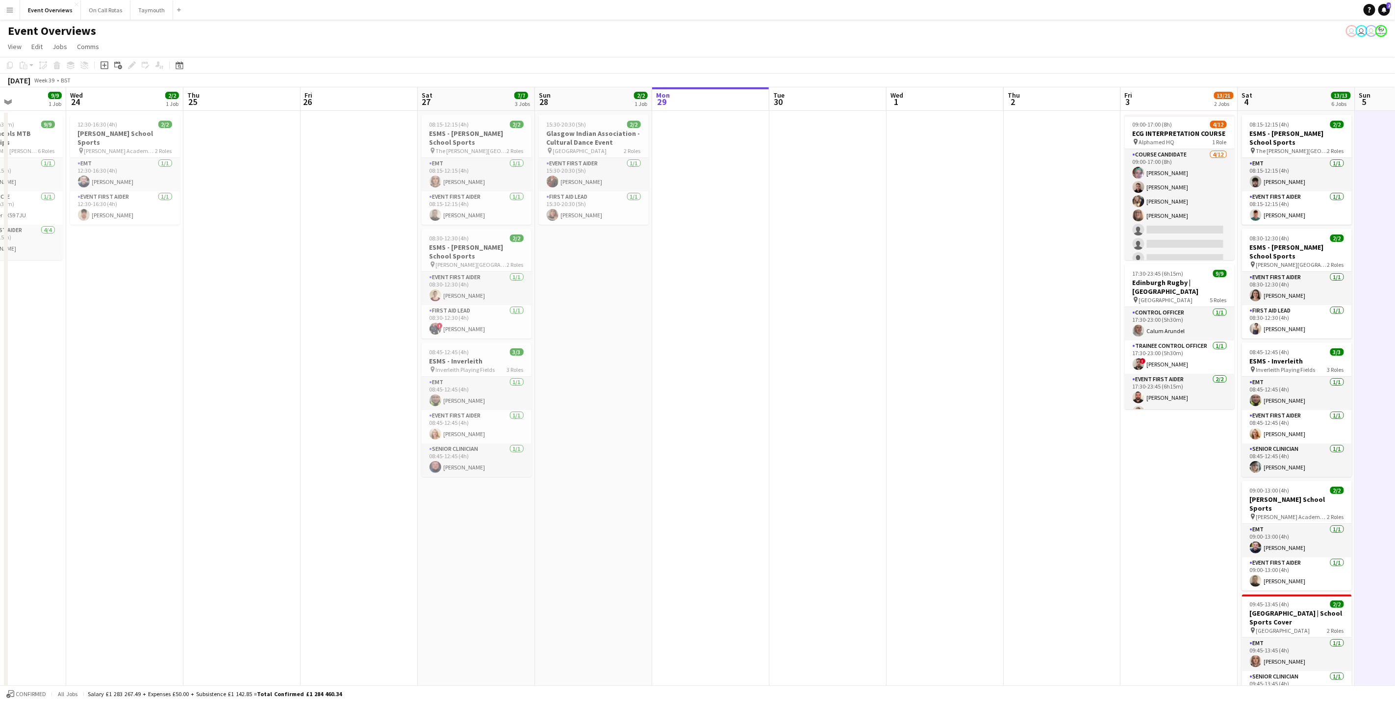
drag, startPoint x: 486, startPoint y: 491, endPoint x: 629, endPoint y: 469, distance: 145.3
click at [629, 469] on app-calendar-viewport "Sun 21 17/17 1 Job Mon 22 Tue 23 9/9 1 Job Wed 24 2/2 1 Job Thu 25 Fri 26 Sat 2…" at bounding box center [697, 518] width 1395 height 863
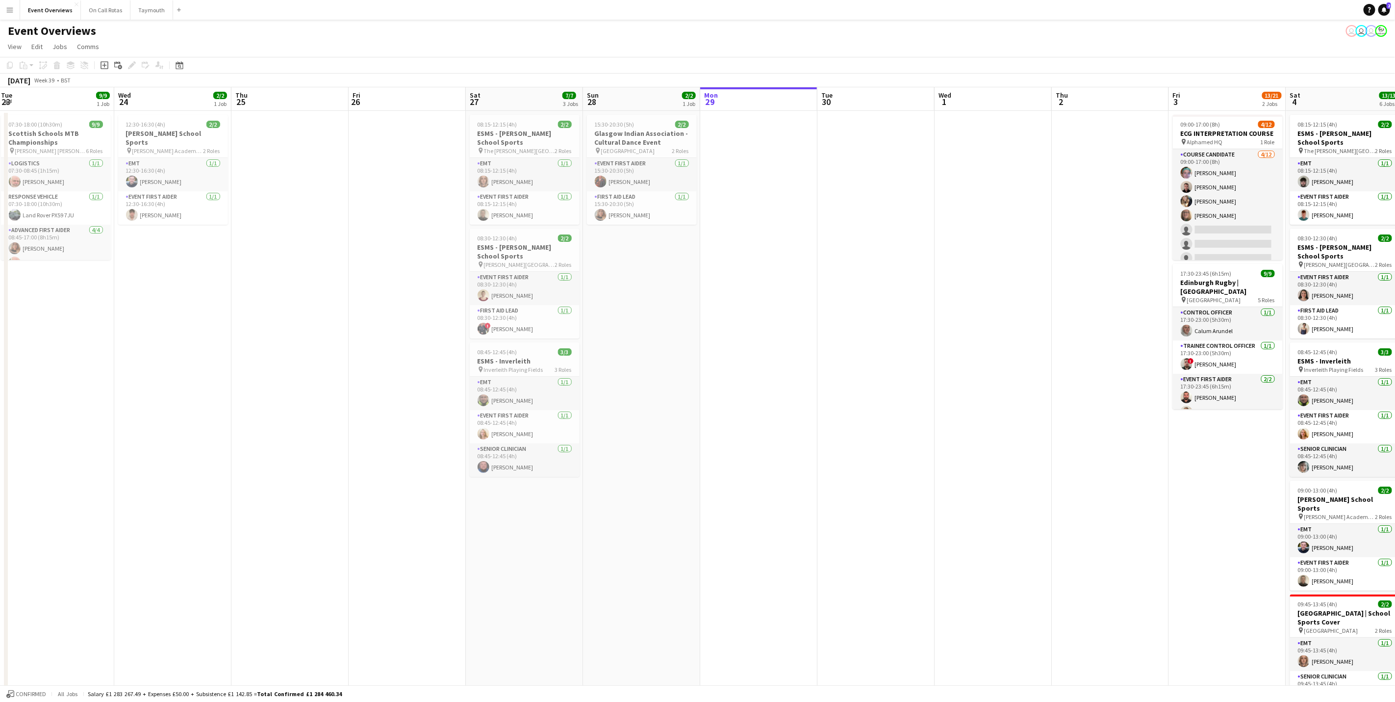
drag, startPoint x: 592, startPoint y: 377, endPoint x: 640, endPoint y: 365, distance: 49.5
click at [640, 365] on app-calendar-viewport "Sun 21 17/17 1 Job Mon 22 Tue 23 9/9 1 Job Wed 24 2/2 1 Job Thu 25 Fri 26 Sat 2…" at bounding box center [697, 518] width 1395 height 863
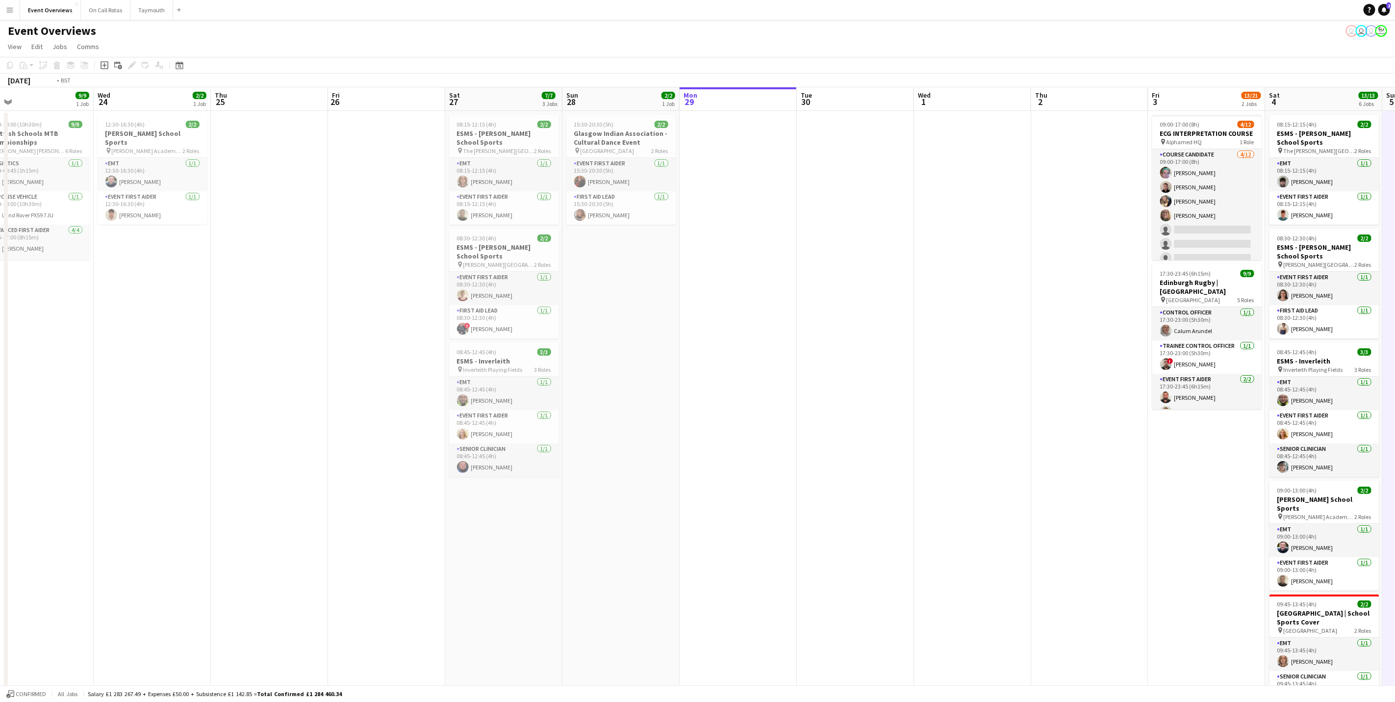
drag, startPoint x: 551, startPoint y: 449, endPoint x: 637, endPoint y: 440, distance: 87.2
click at [637, 440] on app-calendar-viewport "Sun 21 17/17 1 Job Mon 22 Tue 23 9/9 1 Job Wed 24 2/2 1 Job Thu 25 Fri 26 Sat 2…" at bounding box center [697, 518] width 1395 height 863
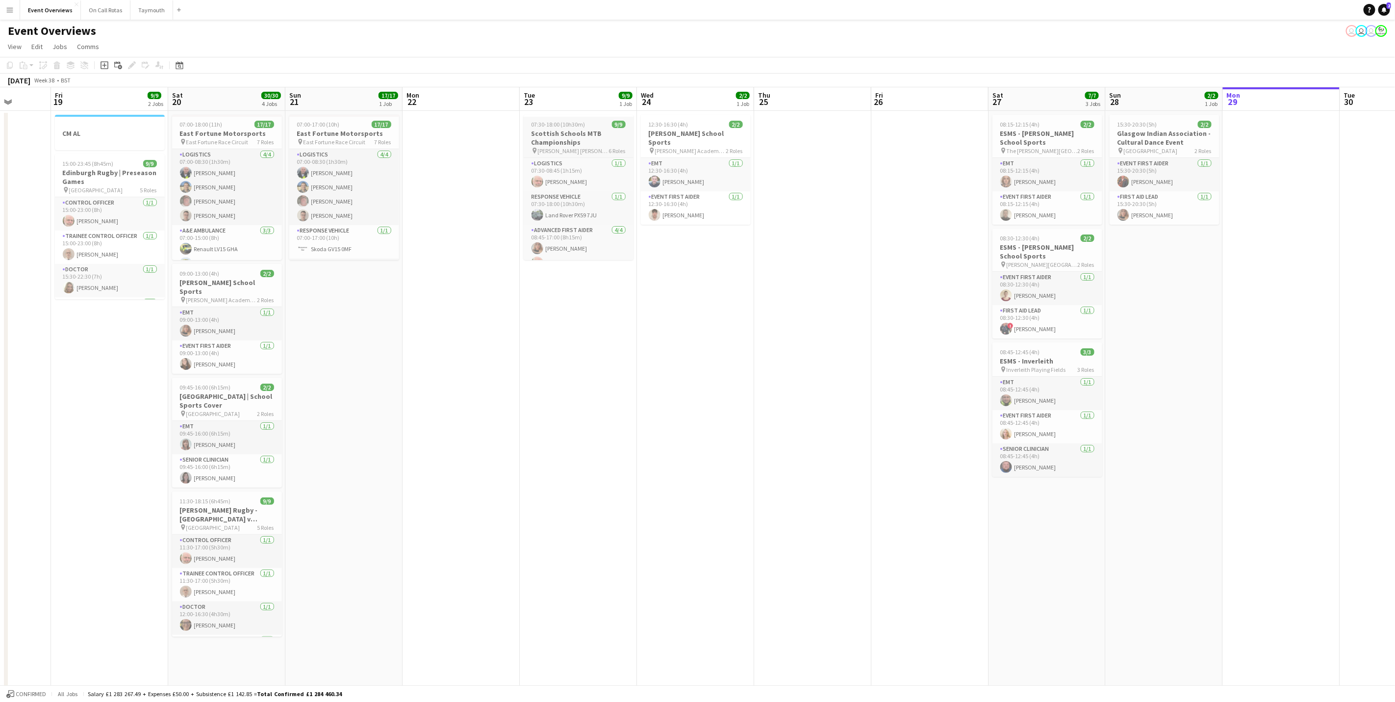
drag, startPoint x: 452, startPoint y: 180, endPoint x: 621, endPoint y: 206, distance: 171.1
click at [642, 174] on app-calendar-viewport "Tue 16 Wed 17 Thu 18 Fri 19 9/9 2 Jobs Sat 20 30/30 4 Jobs Sun 21 17/17 1 Job M…" at bounding box center [697, 518] width 1395 height 863
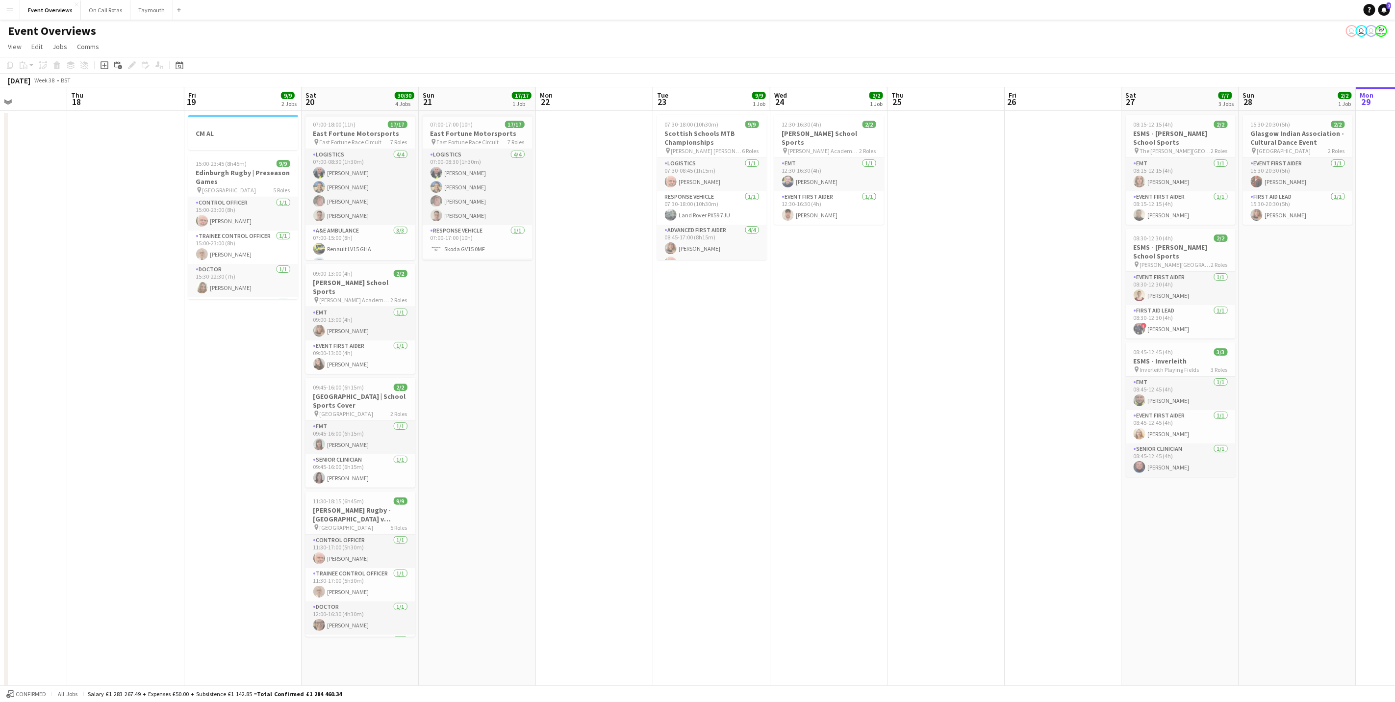
drag, startPoint x: 571, startPoint y: 475, endPoint x: 580, endPoint y: 474, distance: 8.9
click at [580, 474] on app-calendar-viewport "Mon 15 Tue 16 Wed 17 Thu 18 Fri 19 9/9 2 Jobs Sat 20 30/30 4 Jobs Sun 21 17/17 …" at bounding box center [697, 518] width 1395 height 863
drag, startPoint x: 604, startPoint y: 588, endPoint x: 1245, endPoint y: 537, distance: 642.3
click at [745, 518] on app-calendar-viewport "Mon 15 Tue 16 Wed 17 Thu 18 Fri 19 9/9 2 Jobs Sat 20 30/30 4 Jobs Sun 21 17/17 …" at bounding box center [697, 518] width 1395 height 863
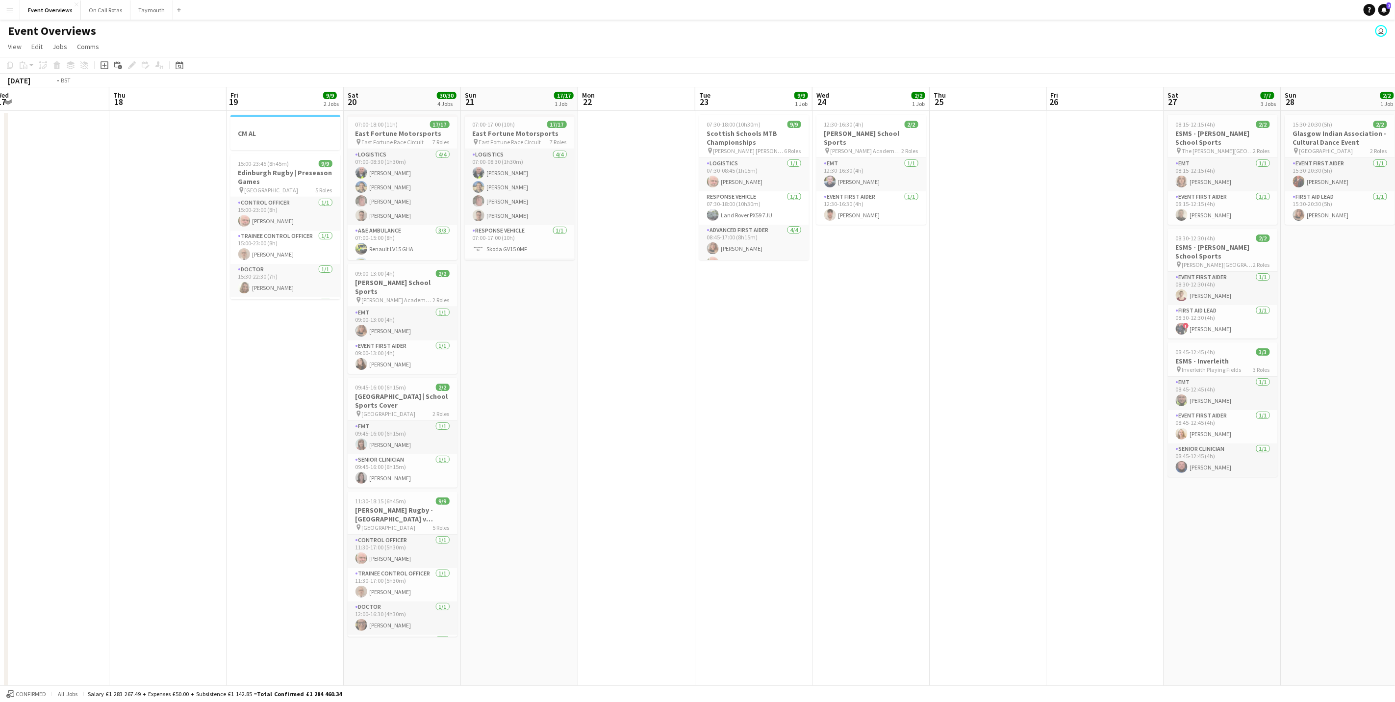
drag, startPoint x: 626, startPoint y: 462, endPoint x: 378, endPoint y: 462, distance: 247.1
click at [378, 462] on app-calendar-viewport "Sun 14 Mon 15 Tue 16 Wed 17 Thu 18 Fri 19 9/9 2 Jobs Sat 20 30/30 4 Jobs Sun 21…" at bounding box center [697, 518] width 1395 height 863
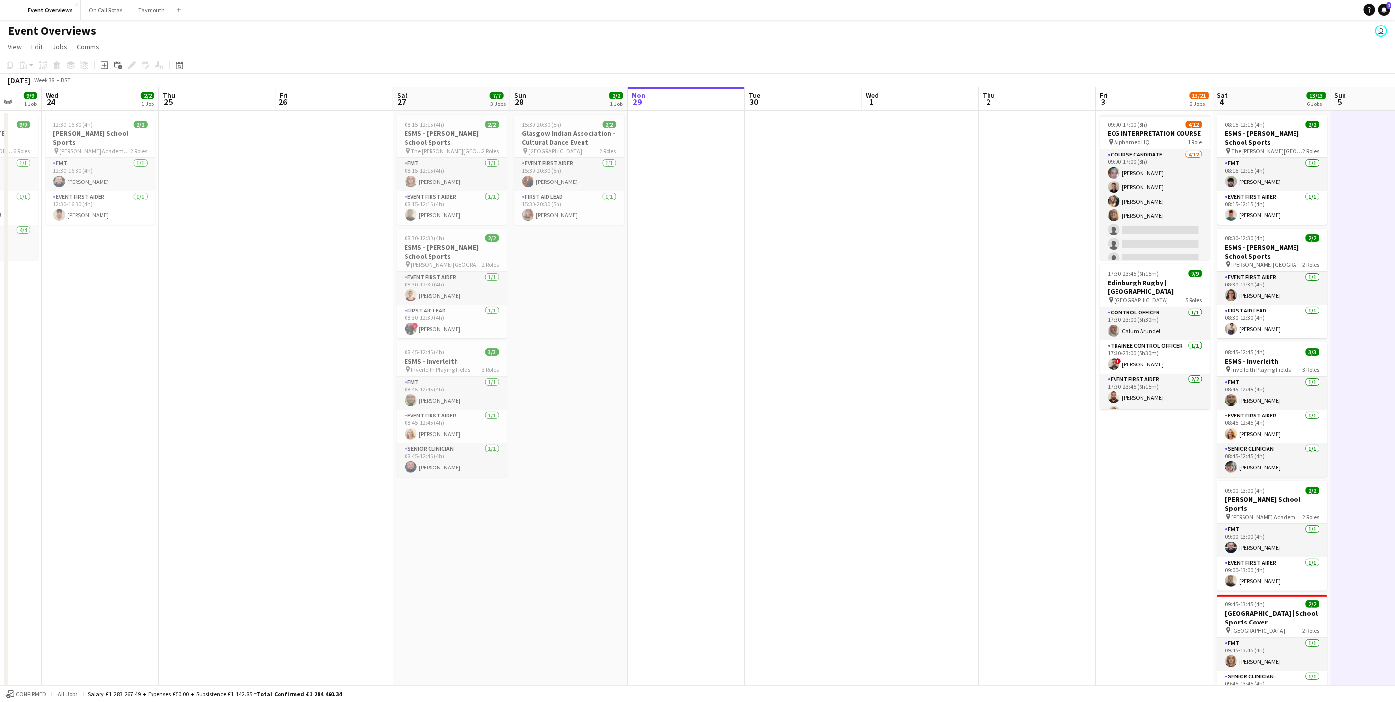
drag, startPoint x: 574, startPoint y: 468, endPoint x: 389, endPoint y: 467, distance: 185.3
click at [189, 465] on app-calendar-viewport "Sat 20 30/30 4 Jobs Sun 21 17/17 1 Job Mon 22 Tue 23 9/9 1 Job Wed 24 2/2 1 Job…" at bounding box center [697, 518] width 1395 height 863
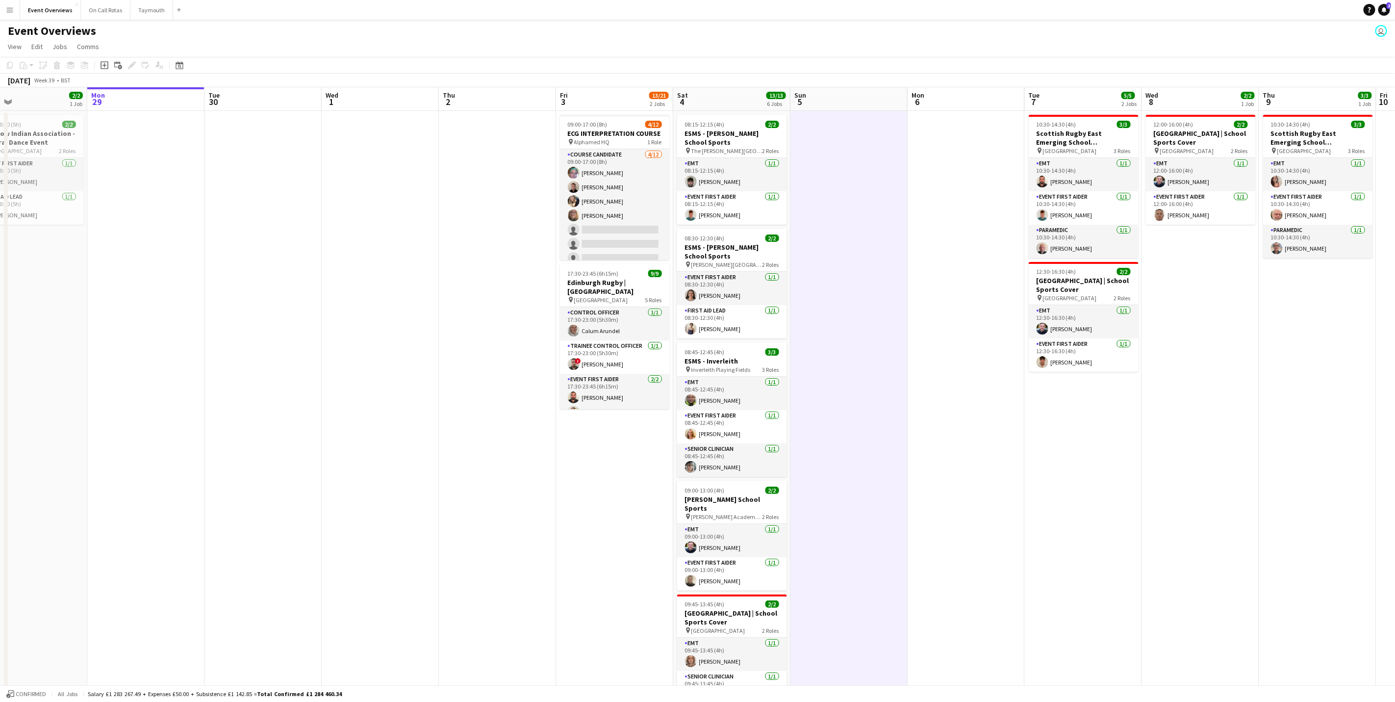
scroll to position [0, 297]
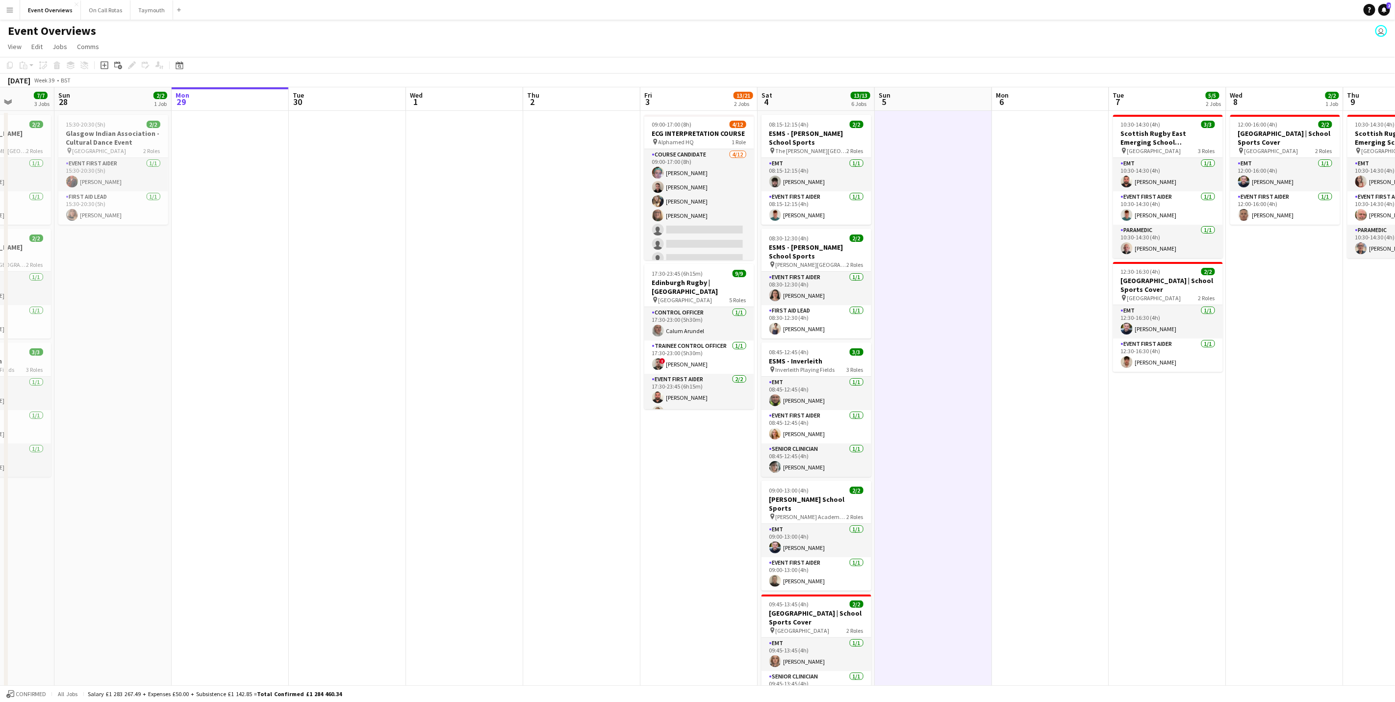
drag, startPoint x: 306, startPoint y: 478, endPoint x: 281, endPoint y: 491, distance: 28.1
click at [281, 491] on app-calendar-viewport "Thu 25 Fri 26 Sat 27 7/7 3 Jobs Sun 28 2/2 1 Job Mon 29 Tue 30 Wed 1 Thu 2 Fri …" at bounding box center [697, 518] width 1395 height 863
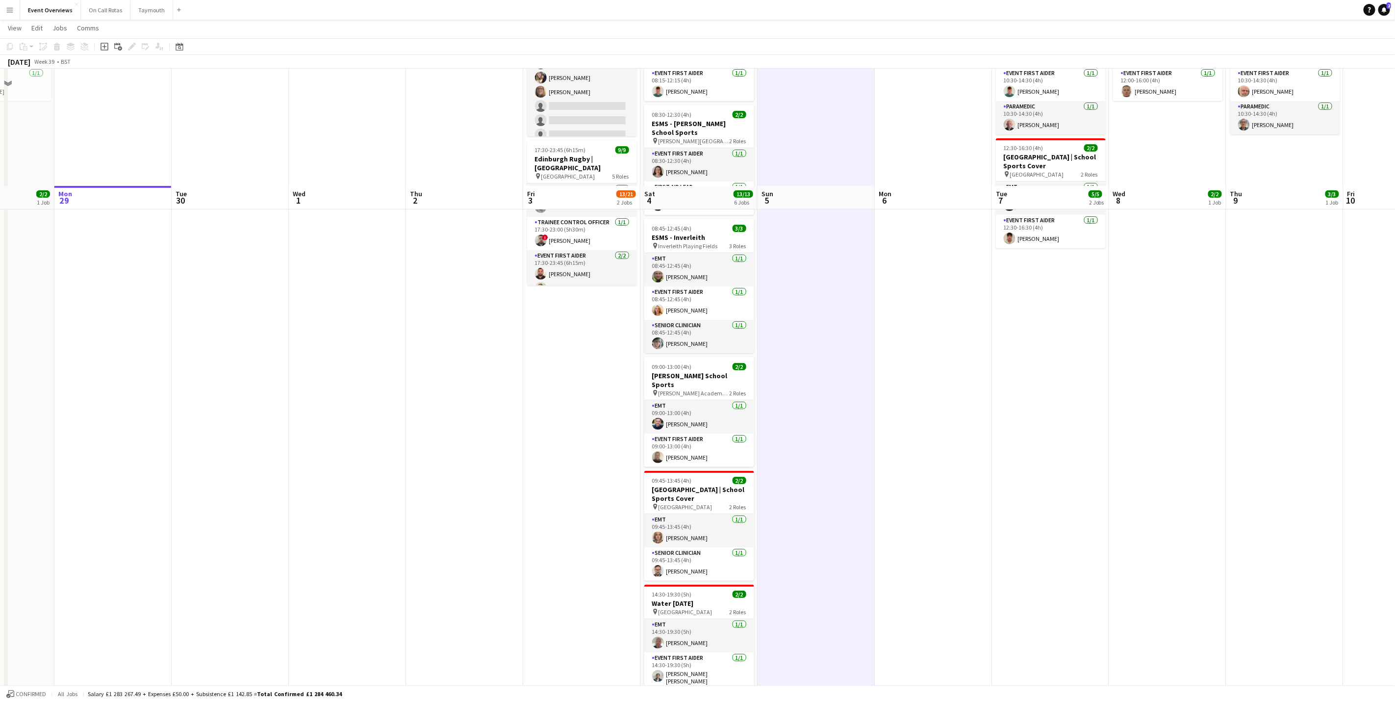
scroll to position [0, 0]
